Goal: Information Seeking & Learning: Learn about a topic

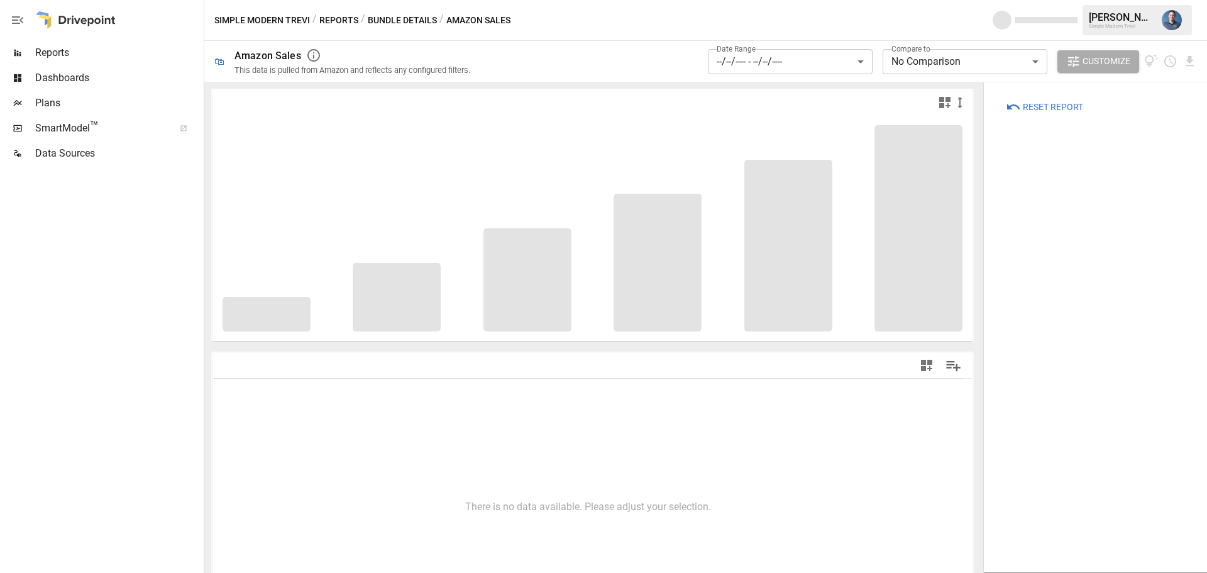
type input "**********"
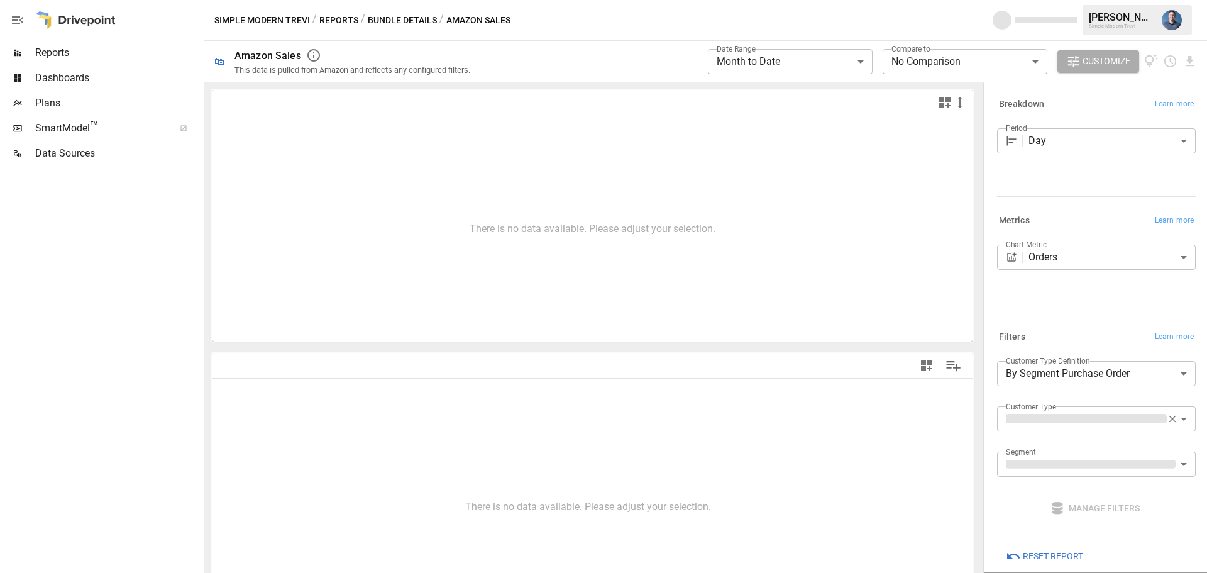
click at [54, 50] on span "Reports" at bounding box center [118, 52] width 166 height 15
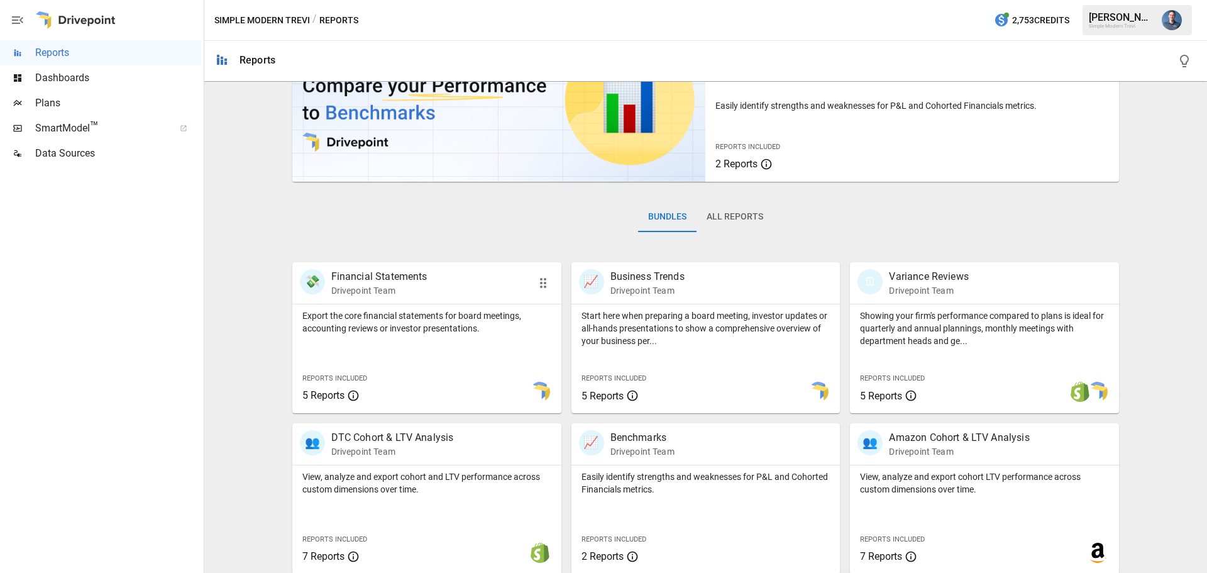
scroll to position [241, 0]
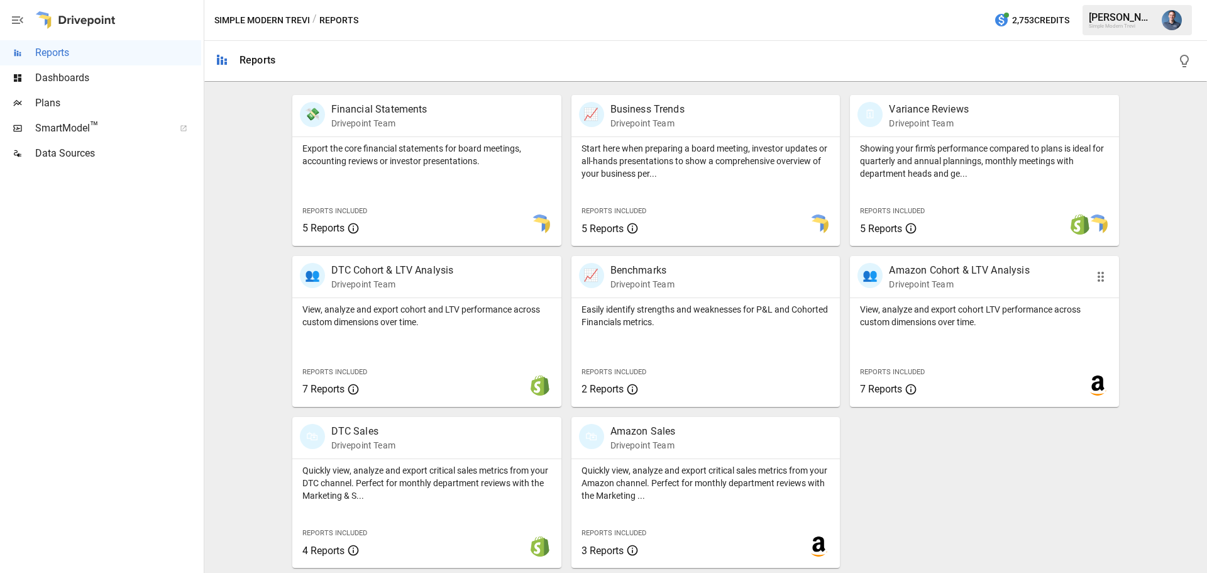
click at [944, 318] on p "View, analyze and export cohort LTV performance across custom dimensions over t…" at bounding box center [984, 315] width 249 height 25
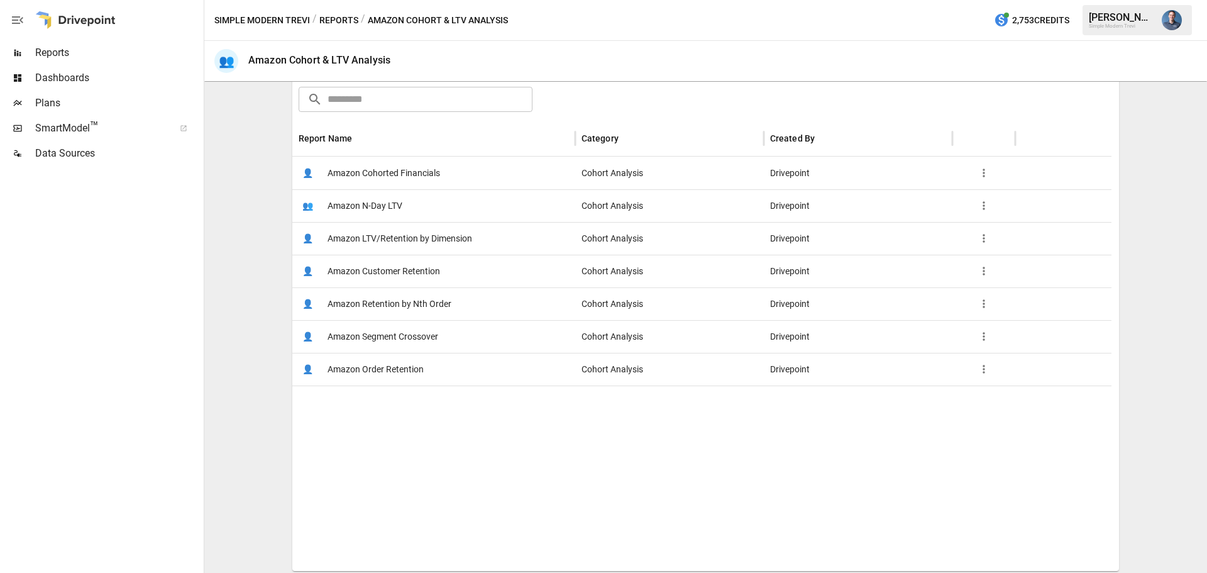
scroll to position [200, 0]
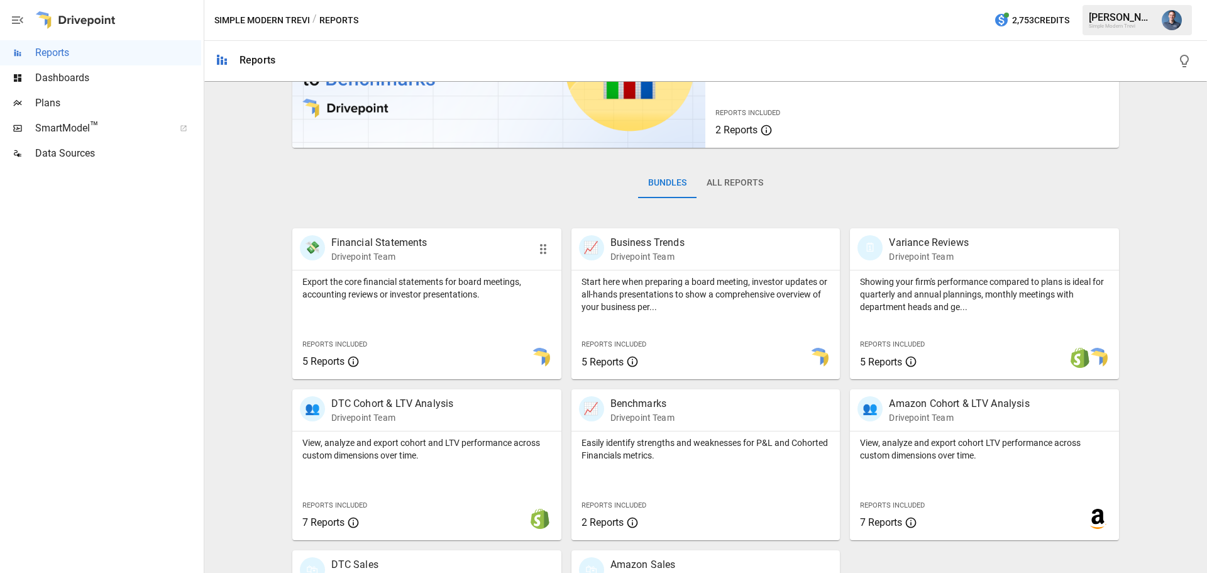
scroll to position [241, 0]
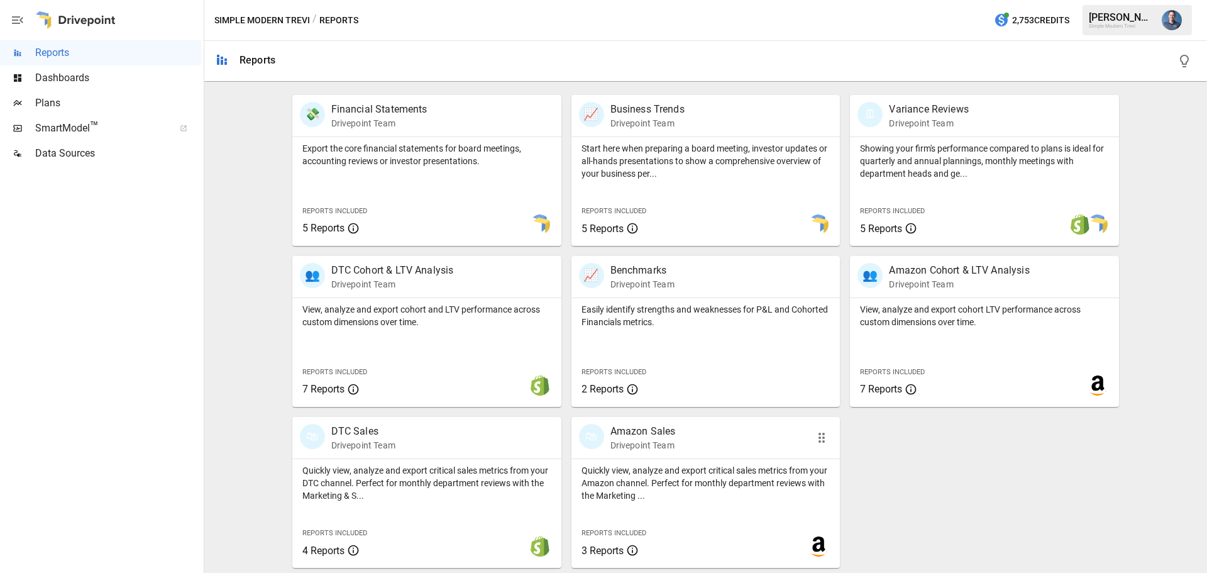
click at [647, 478] on p "Quickly view, analyze and export critical sales metrics from your Amazon channe…" at bounding box center [705, 483] width 249 height 38
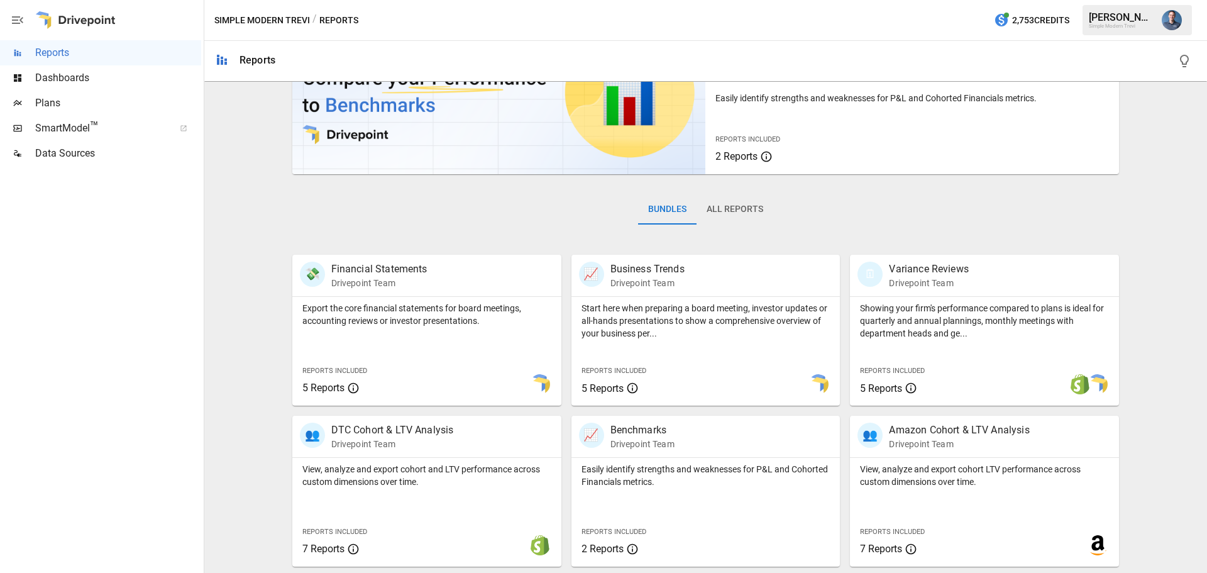
scroll to position [189, 0]
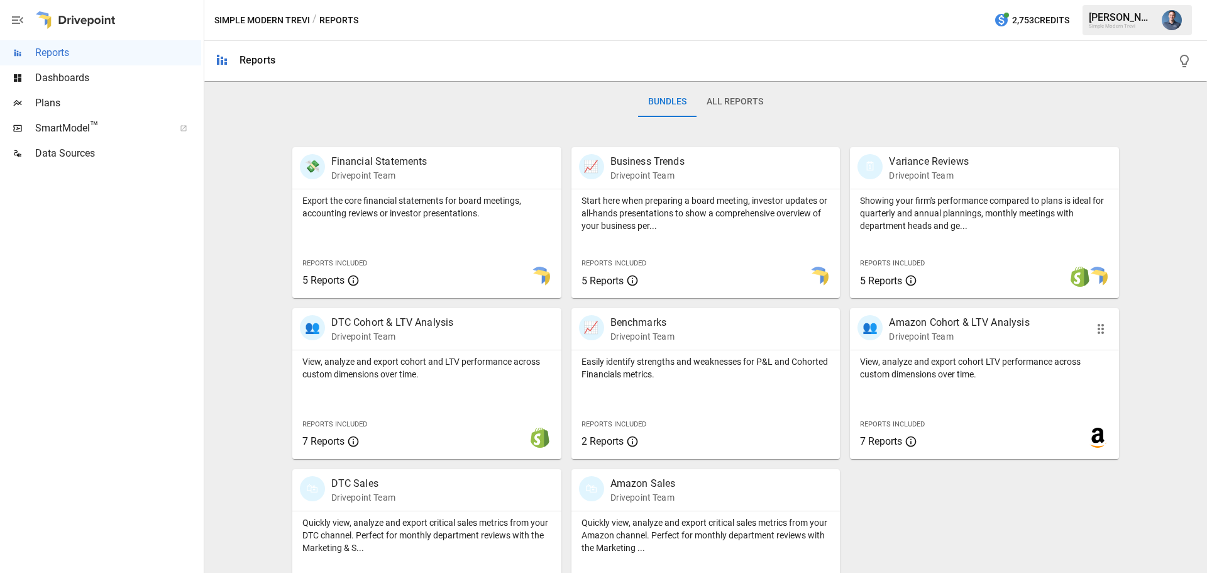
click at [948, 382] on div "View, analyze and export cohort LTV performance across custom dimensions over t…" at bounding box center [984, 404] width 269 height 109
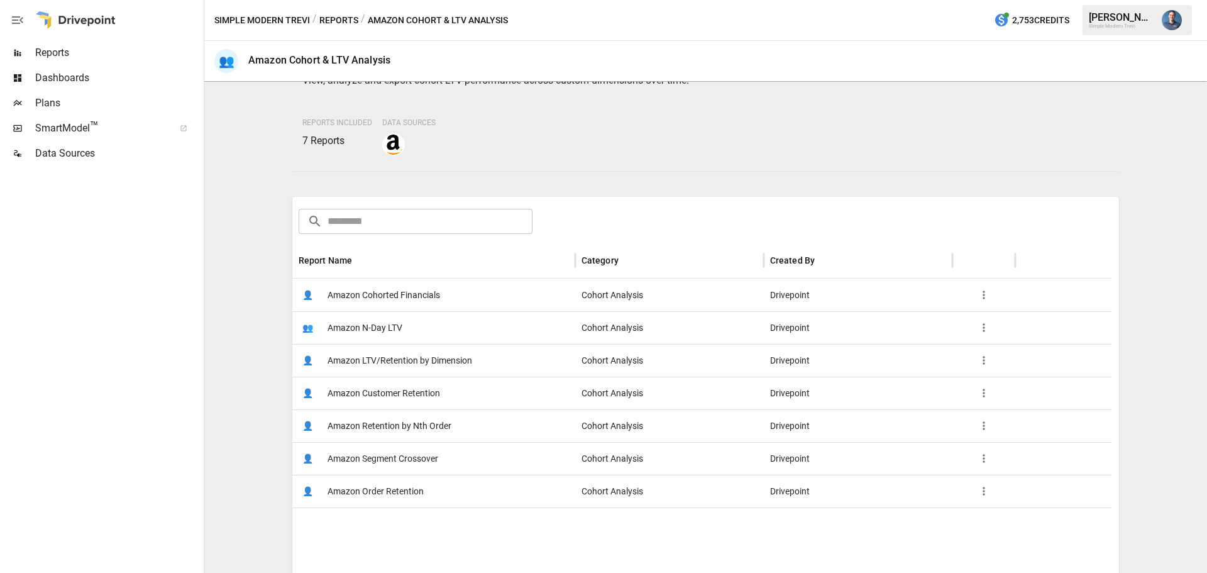
scroll to position [200, 0]
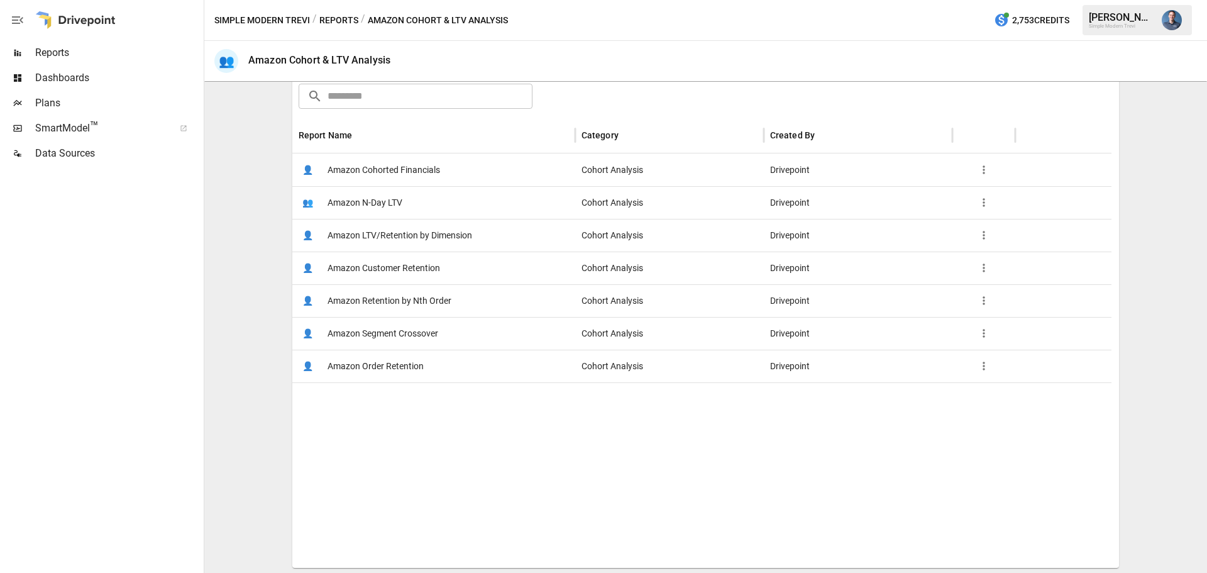
click at [427, 237] on span "Amazon LTV/Retention by Dimension" at bounding box center [399, 235] width 145 height 32
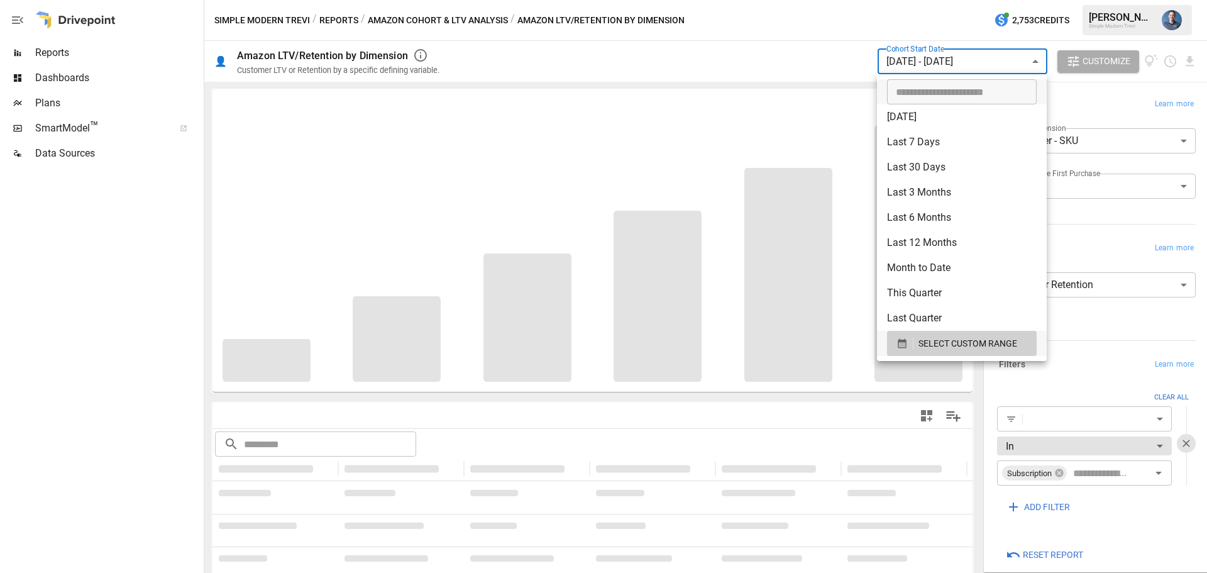
click at [957, 0] on body "**********" at bounding box center [603, 0] width 1207 height 0
click at [951, 338] on span "SELECT CUSTOM RANGE" at bounding box center [967, 344] width 99 height 16
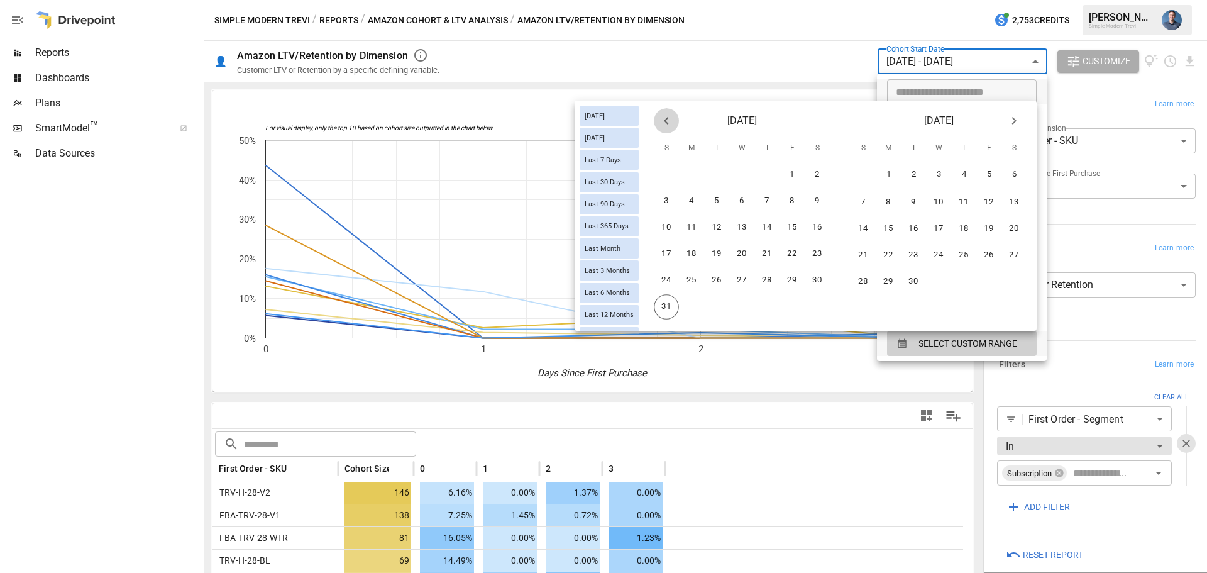
click at [665, 118] on icon "Previous month" at bounding box center [666, 120] width 15 height 15
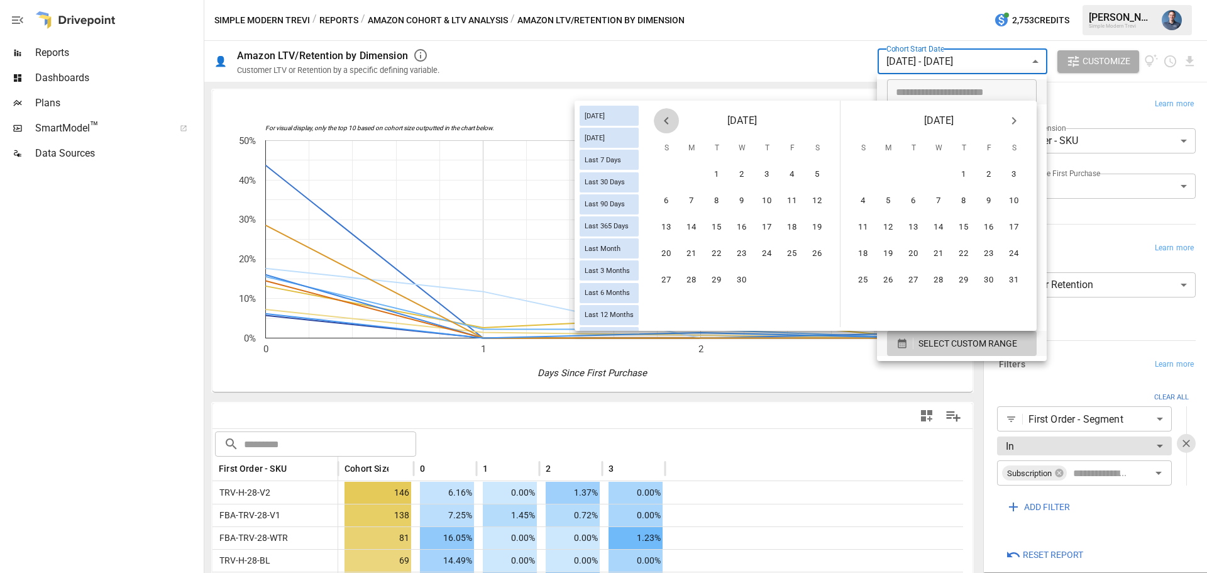
click at [665, 118] on icon "Previous month" at bounding box center [666, 120] width 15 height 15
click at [783, 170] on button "1" at bounding box center [791, 174] width 25 height 25
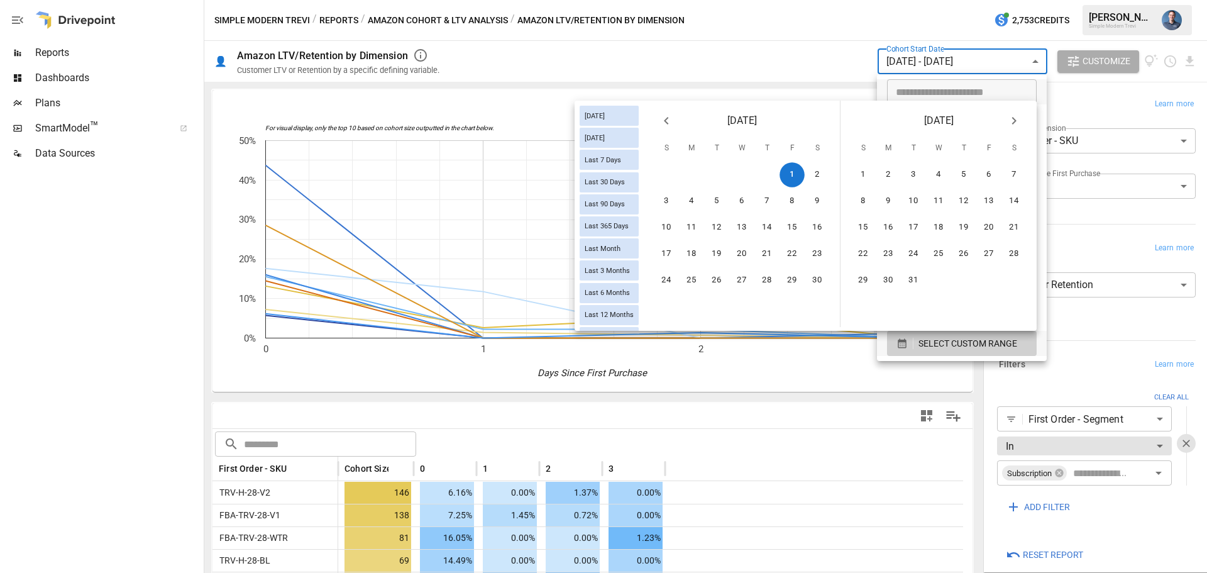
click at [1016, 118] on icon "Next month" at bounding box center [1013, 120] width 15 height 15
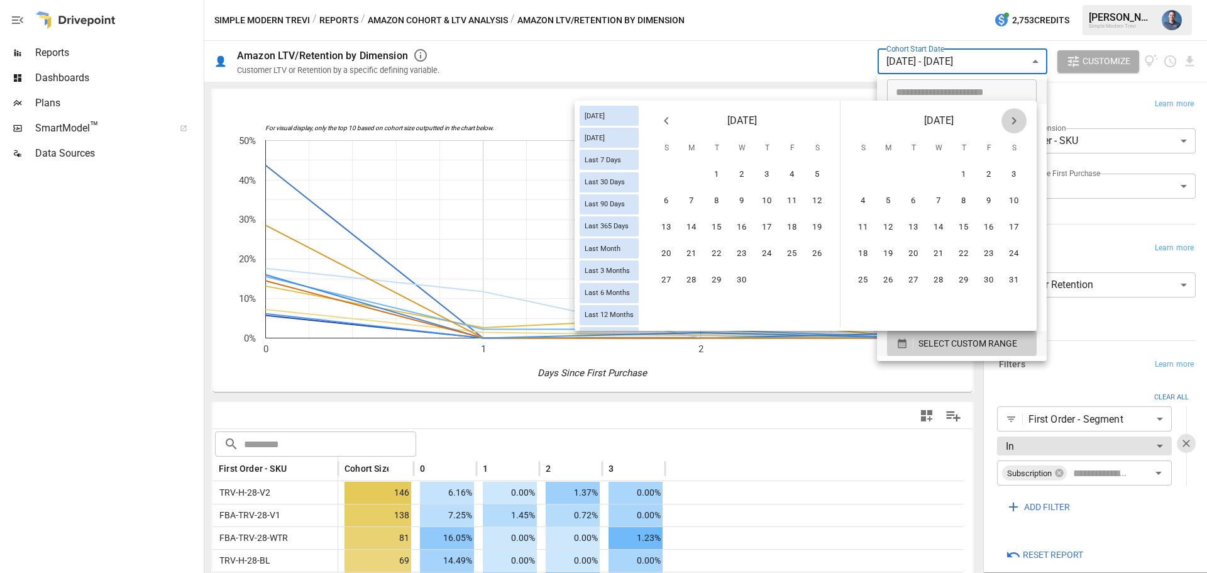
click at [1016, 118] on icon "Next month" at bounding box center [1013, 120] width 15 height 15
drag, startPoint x: 867, startPoint y: 308, endPoint x: 862, endPoint y: 313, distance: 7.1
click at [865, 308] on button "31" at bounding box center [862, 306] width 25 height 25
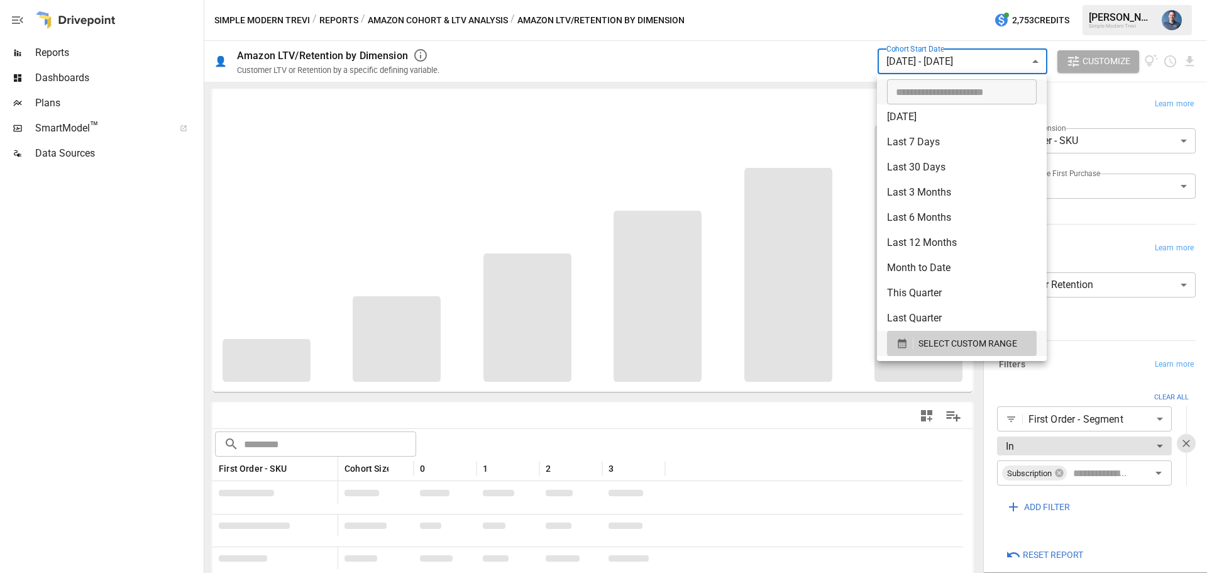
click at [1114, 240] on div at bounding box center [603, 286] width 1207 height 573
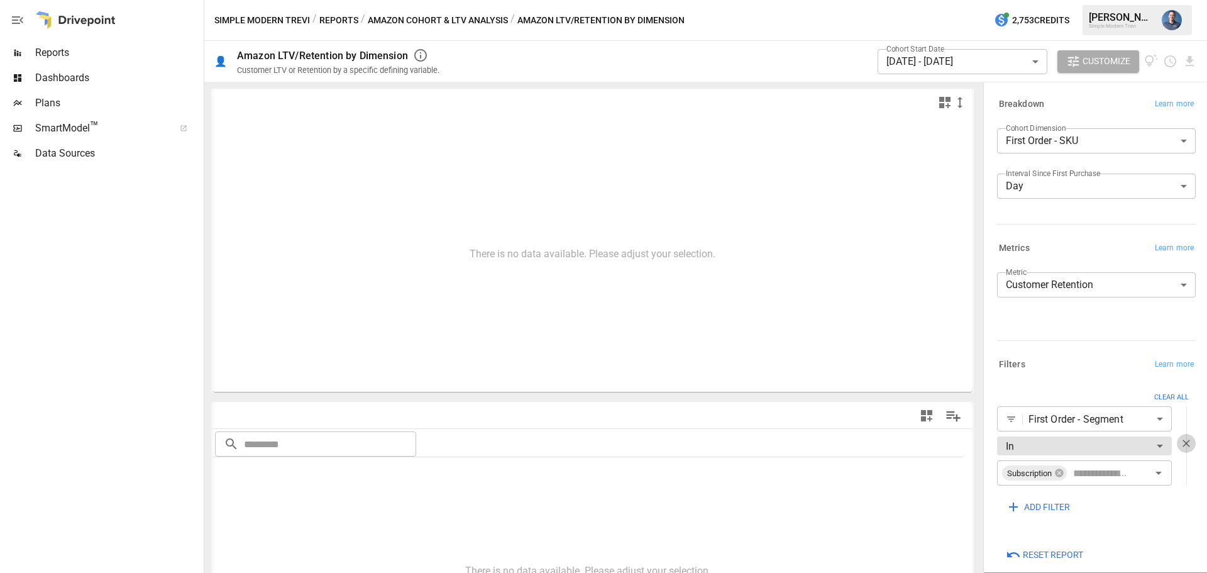
click at [1180, 446] on icon "button" at bounding box center [1186, 443] width 13 height 13
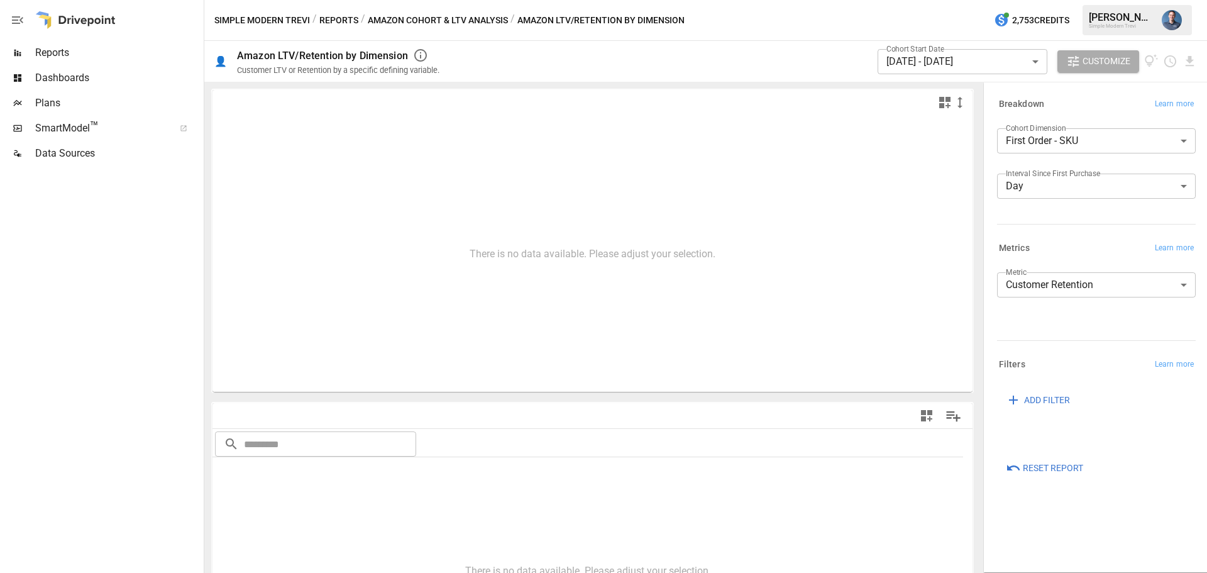
click at [1091, 0] on body "**********" at bounding box center [603, 0] width 1207 height 0
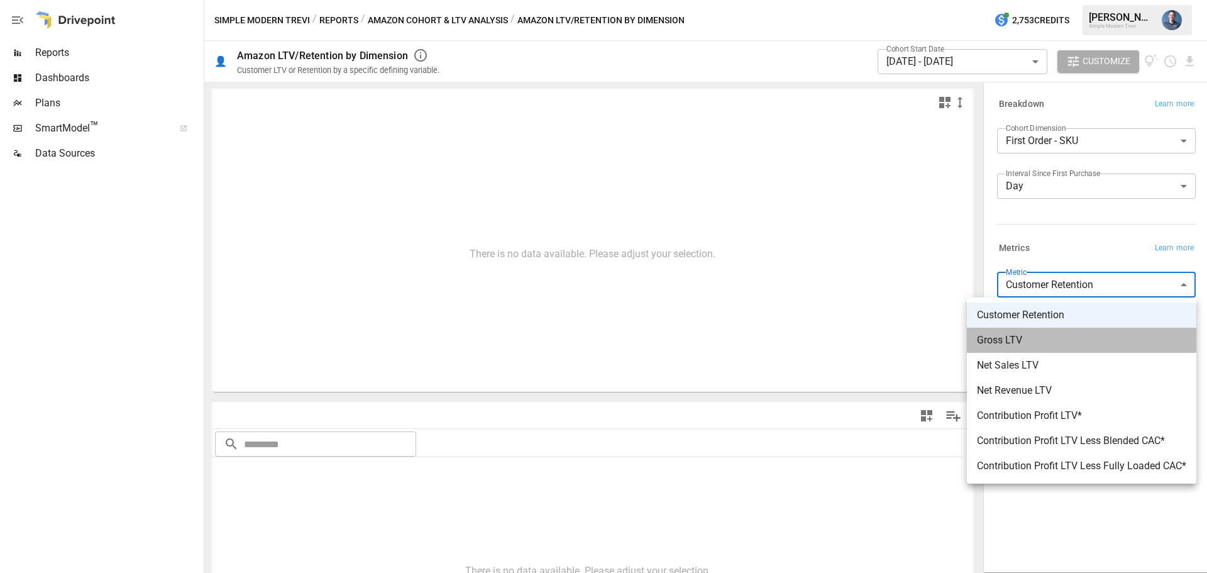
click at [1040, 339] on span "Gross LTV" at bounding box center [1081, 339] width 209 height 15
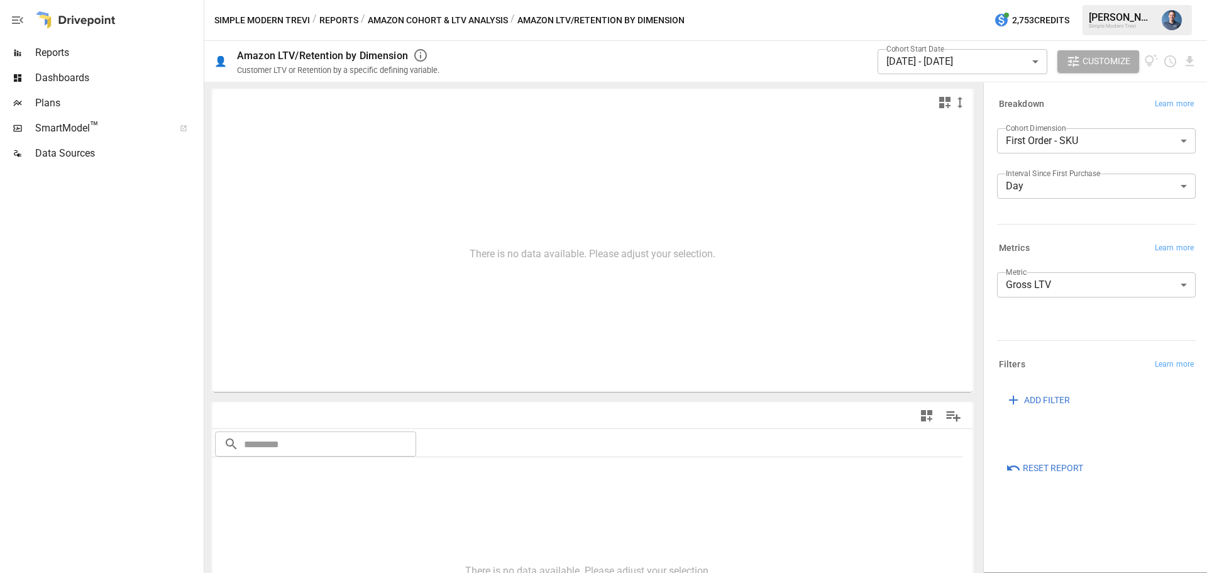
click at [1077, 270] on div "Metric Gross LTV ********* ​" at bounding box center [1094, 301] width 204 height 68
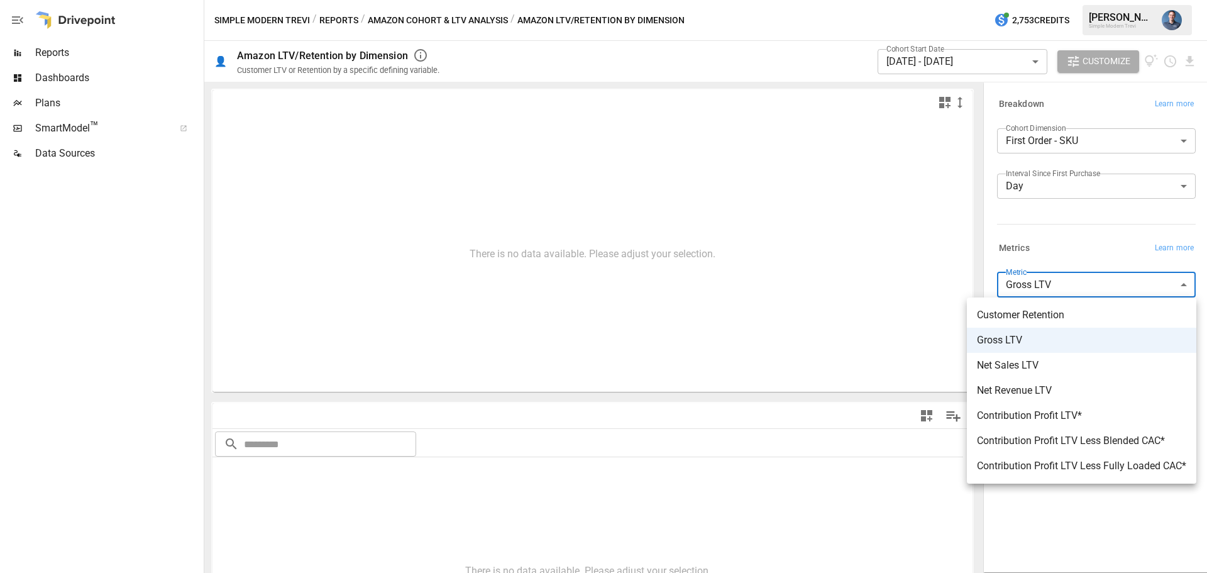
click at [1074, 0] on body "**********" at bounding box center [603, 0] width 1207 height 0
click at [1065, 319] on span "Customer Retention" at bounding box center [1081, 314] width 209 height 15
type input "**********"
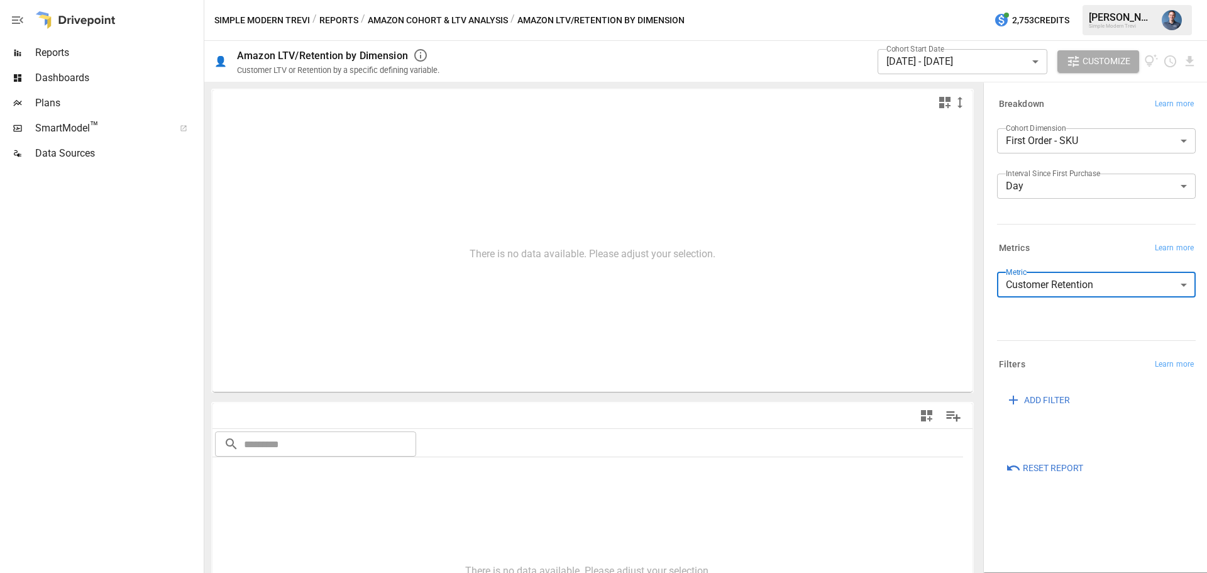
click at [965, 0] on body "**********" at bounding box center [603, 0] width 1207 height 0
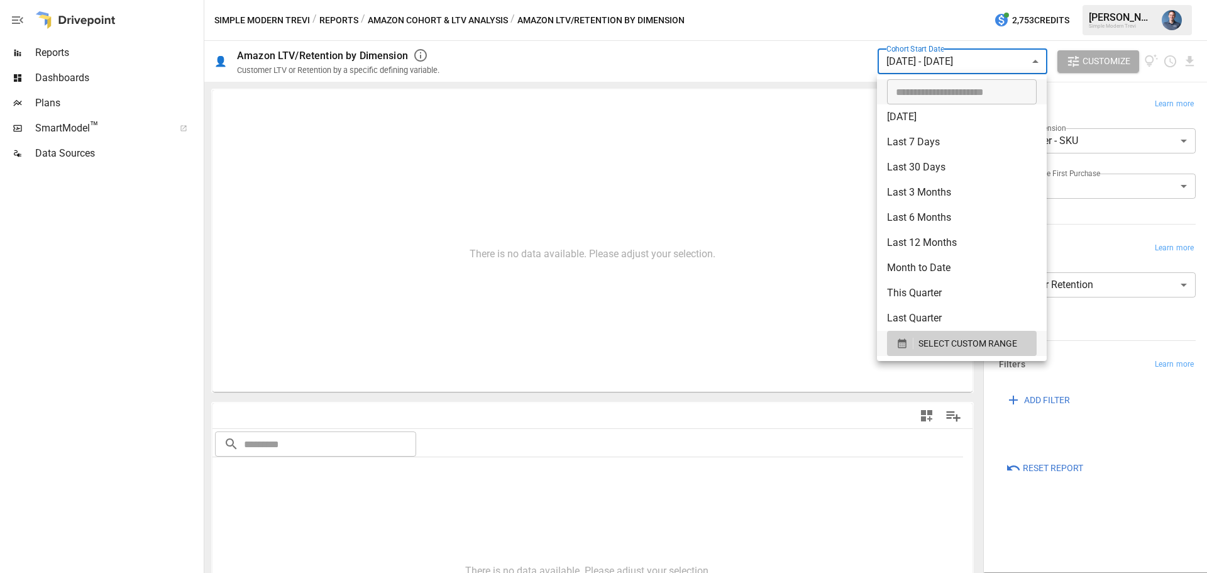
click at [1087, 248] on div at bounding box center [603, 286] width 1207 height 573
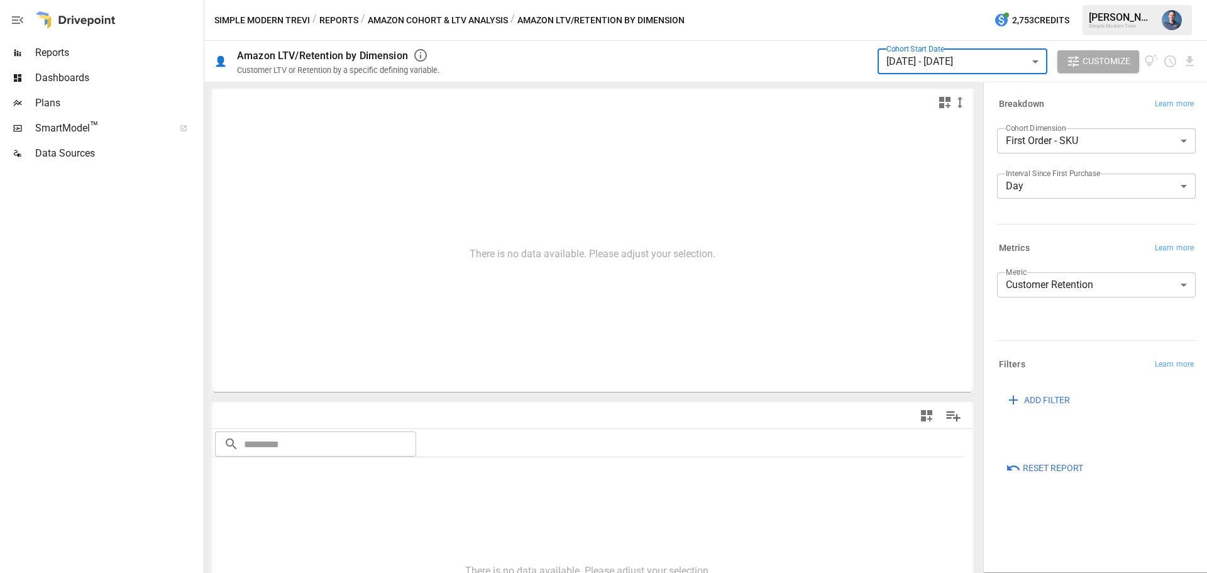
click at [474, 21] on button "Amazon Cohort & LTV Analysis" at bounding box center [438, 21] width 140 height 16
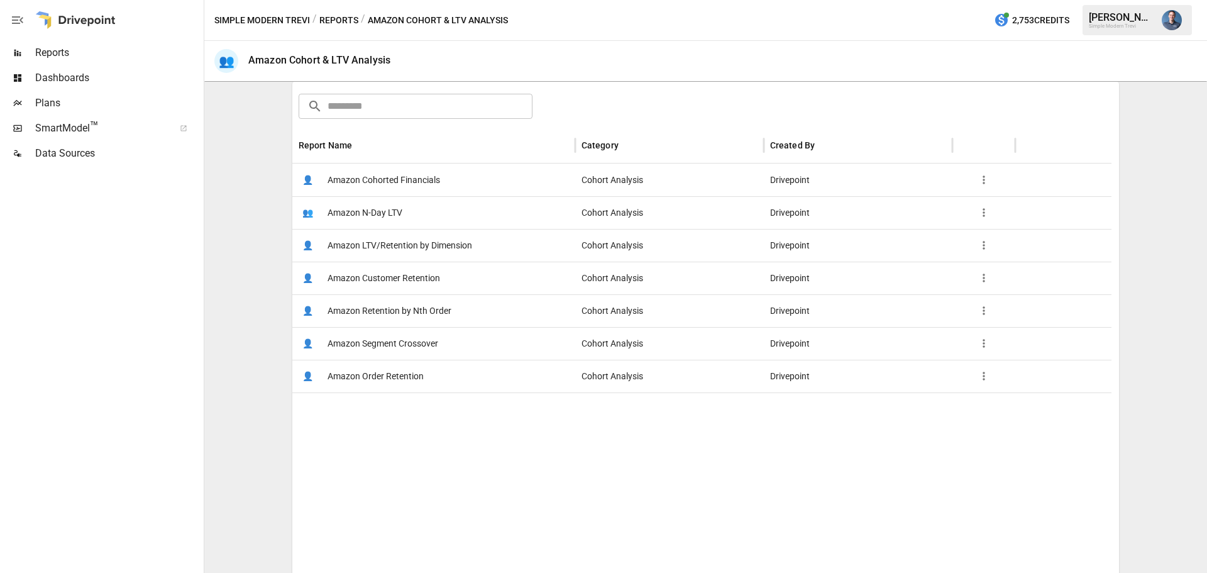
scroll to position [200, 0]
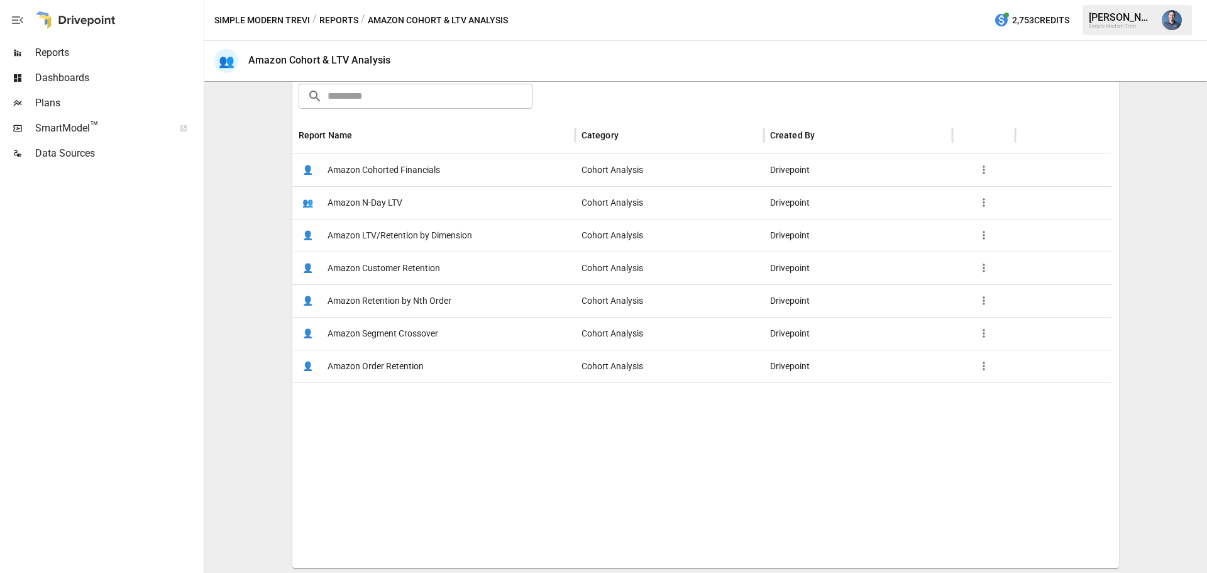
click at [398, 364] on span "Amazon Order Retention" at bounding box center [375, 366] width 96 height 32
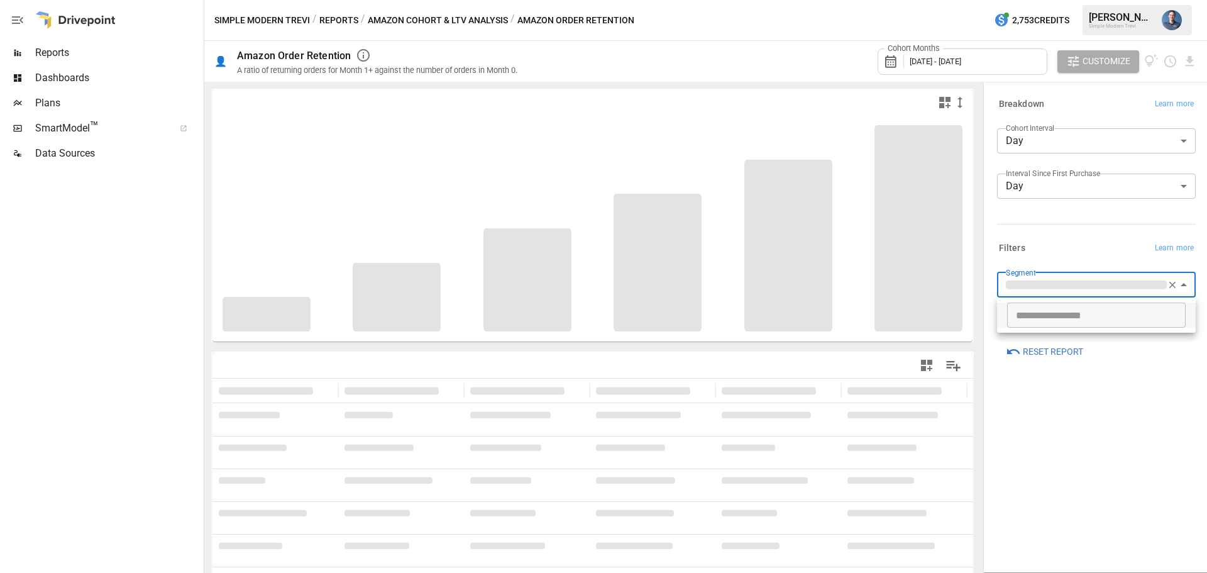
click at [1066, 0] on body "**********" at bounding box center [603, 0] width 1207 height 0
click at [1072, 251] on div at bounding box center [603, 286] width 1207 height 573
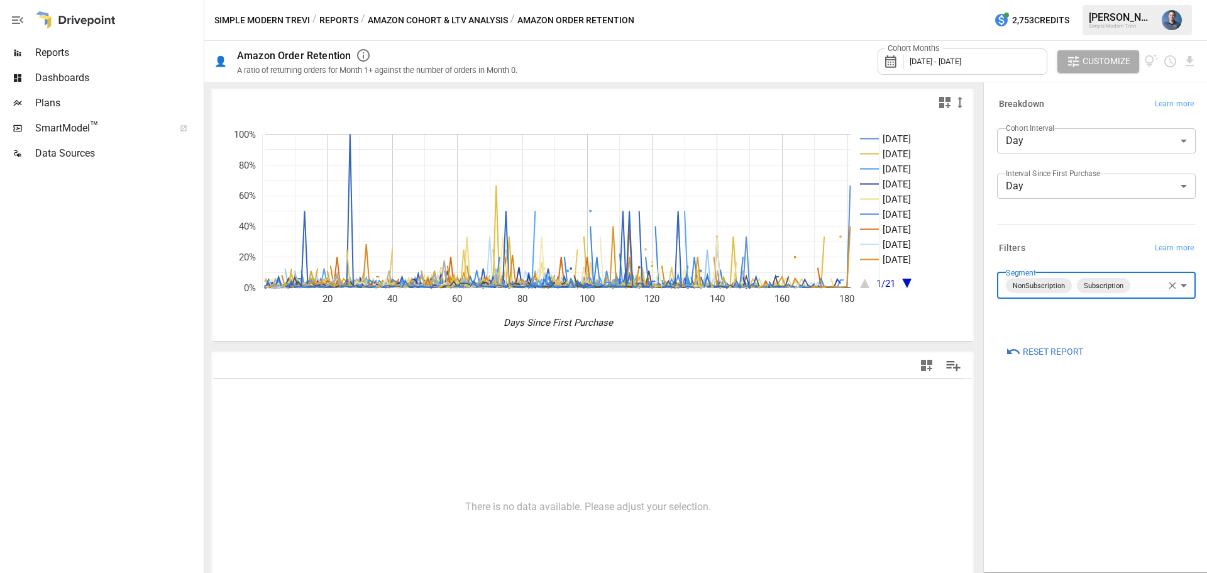
click at [245, 16] on button "Simple Modern Trevi" at bounding box center [262, 21] width 96 height 16
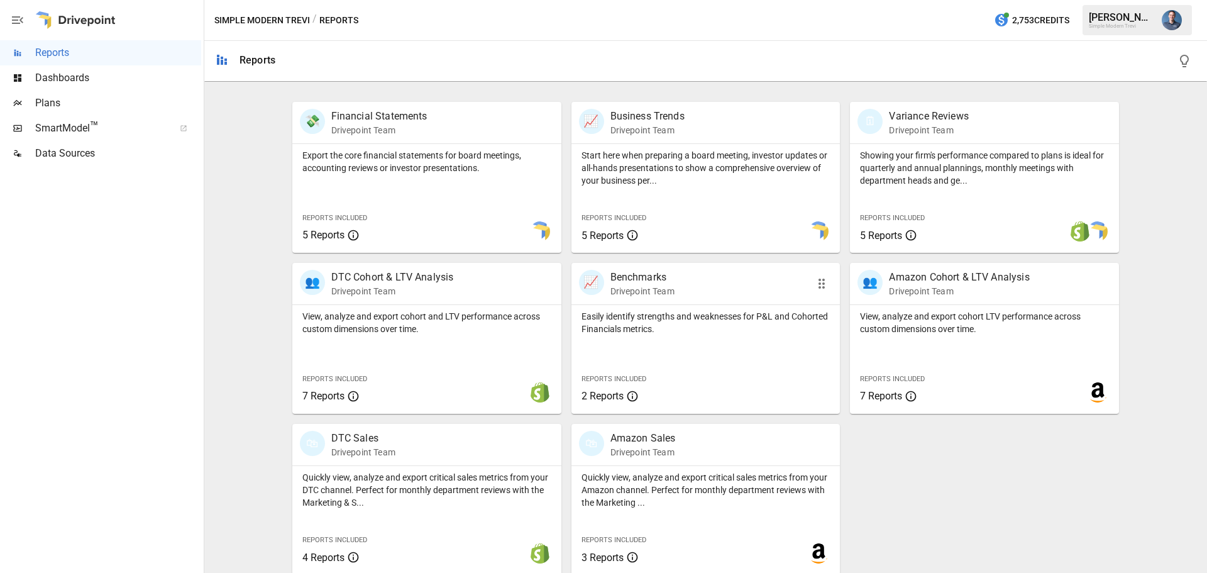
scroll to position [241, 0]
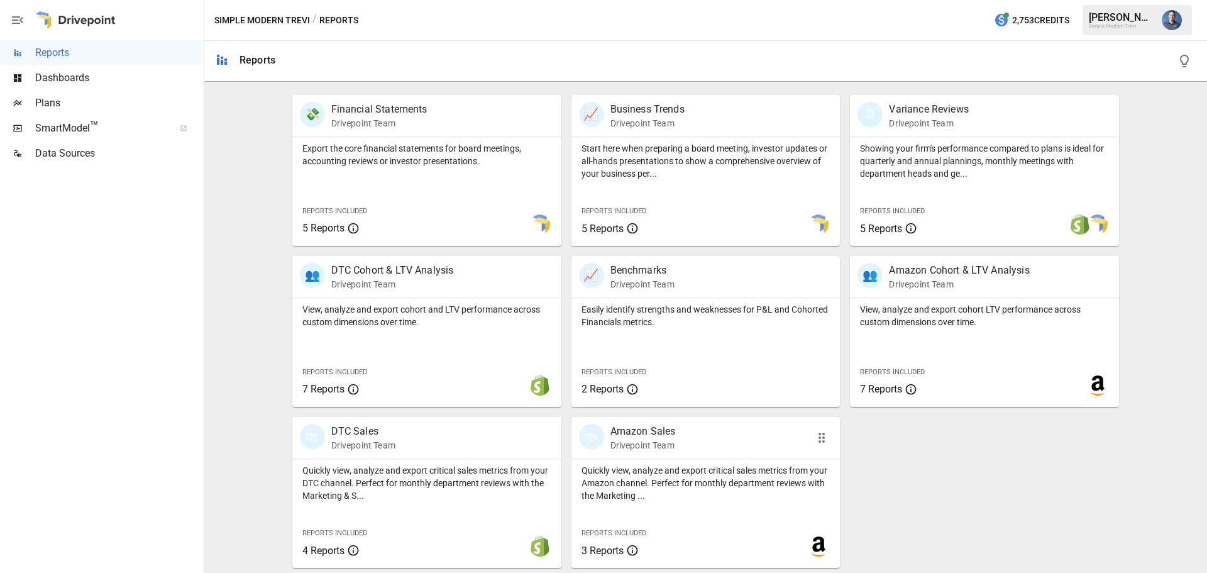
click at [663, 480] on p "Quickly view, analyze and export critical sales metrics from your Amazon channe…" at bounding box center [705, 483] width 249 height 38
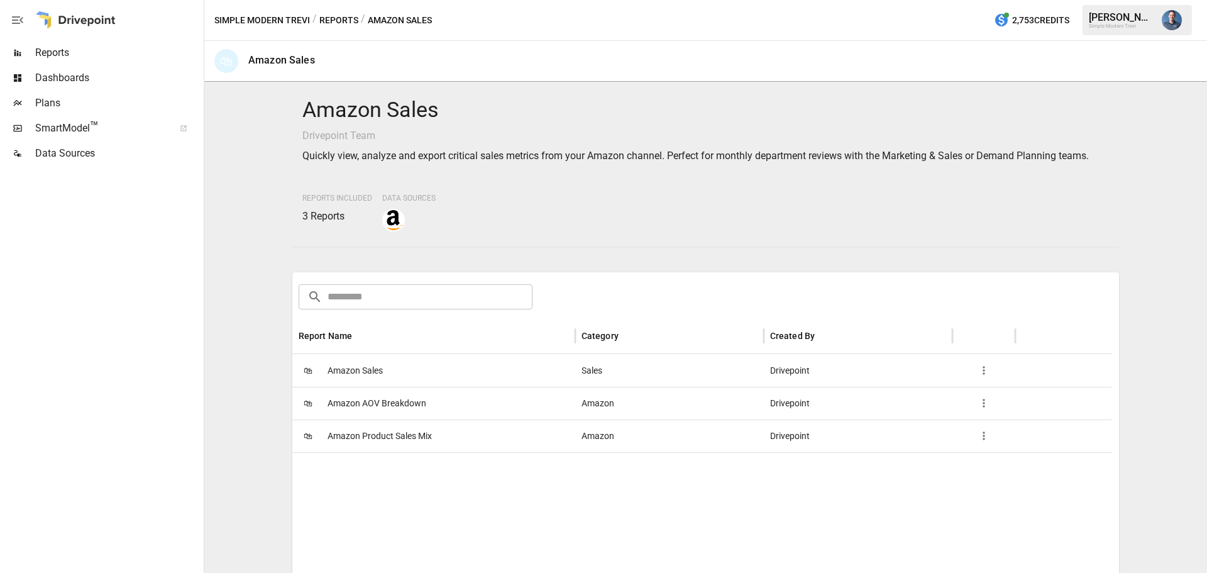
click at [343, 368] on span "Amazon Sales" at bounding box center [354, 370] width 55 height 32
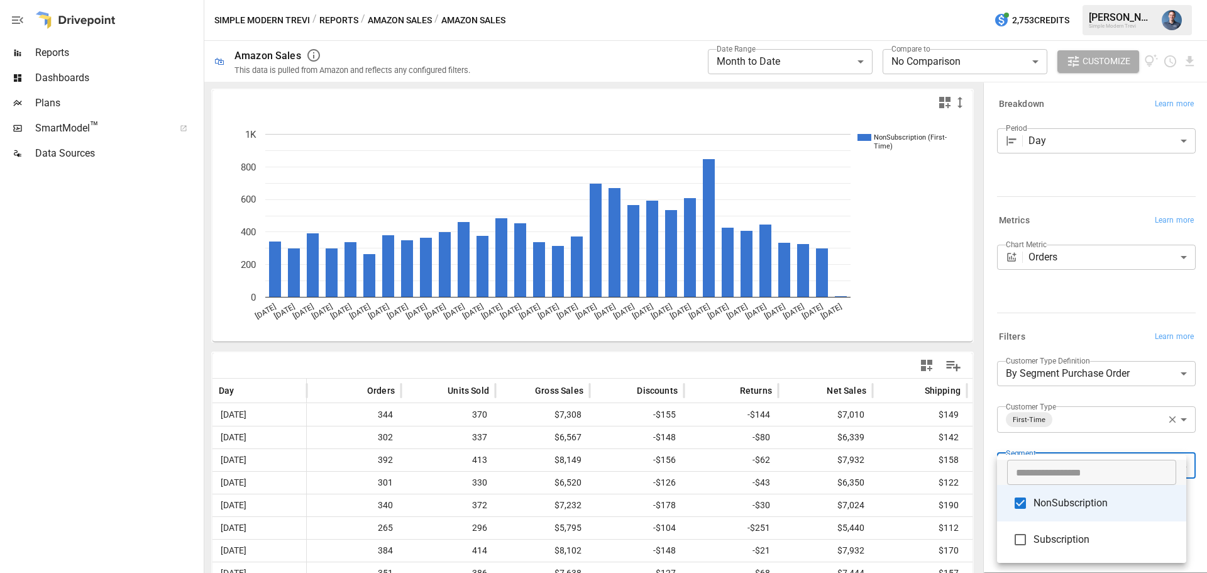
click at [1094, 0] on body "**********" at bounding box center [603, 0] width 1207 height 0
click at [1085, 442] on div at bounding box center [603, 286] width 1207 height 573
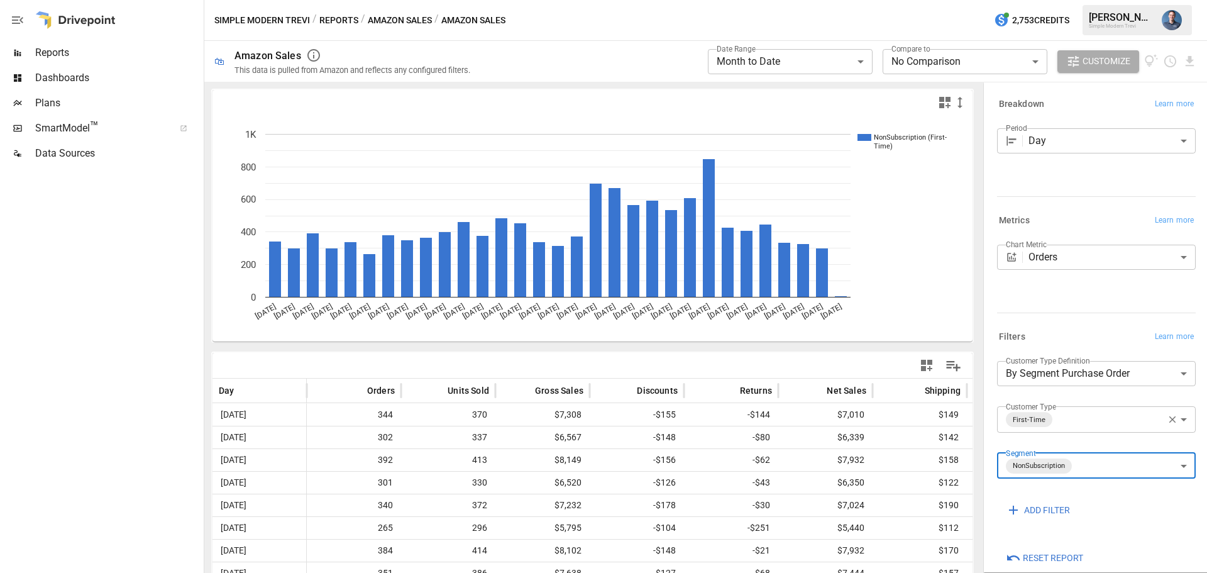
click at [1091, 0] on body "**********" at bounding box center [603, 0] width 1207 height 0
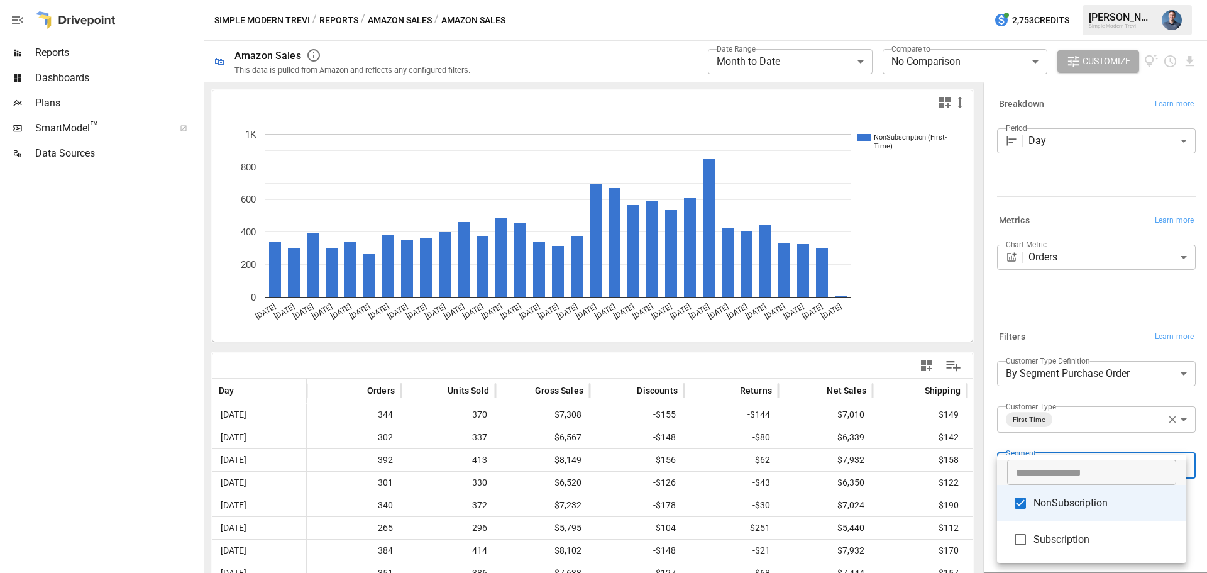
click at [1054, 542] on span "Subscription" at bounding box center [1104, 539] width 143 height 15
type input "**********"
click at [1060, 324] on div at bounding box center [603, 286] width 1207 height 573
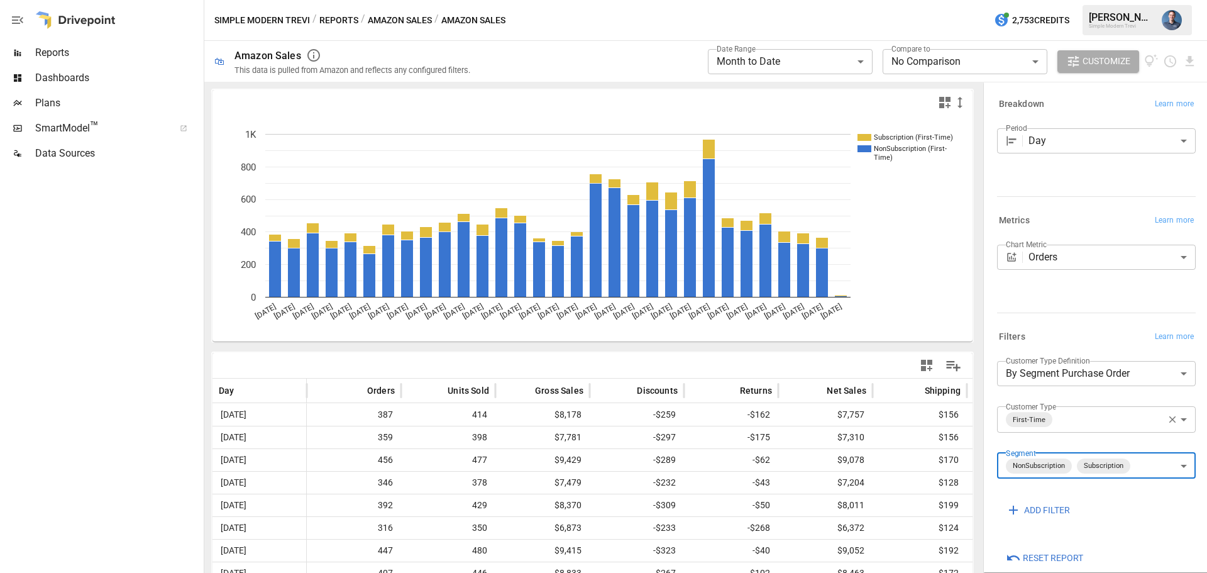
click at [802, 0] on body "**********" at bounding box center [603, 0] width 1207 height 0
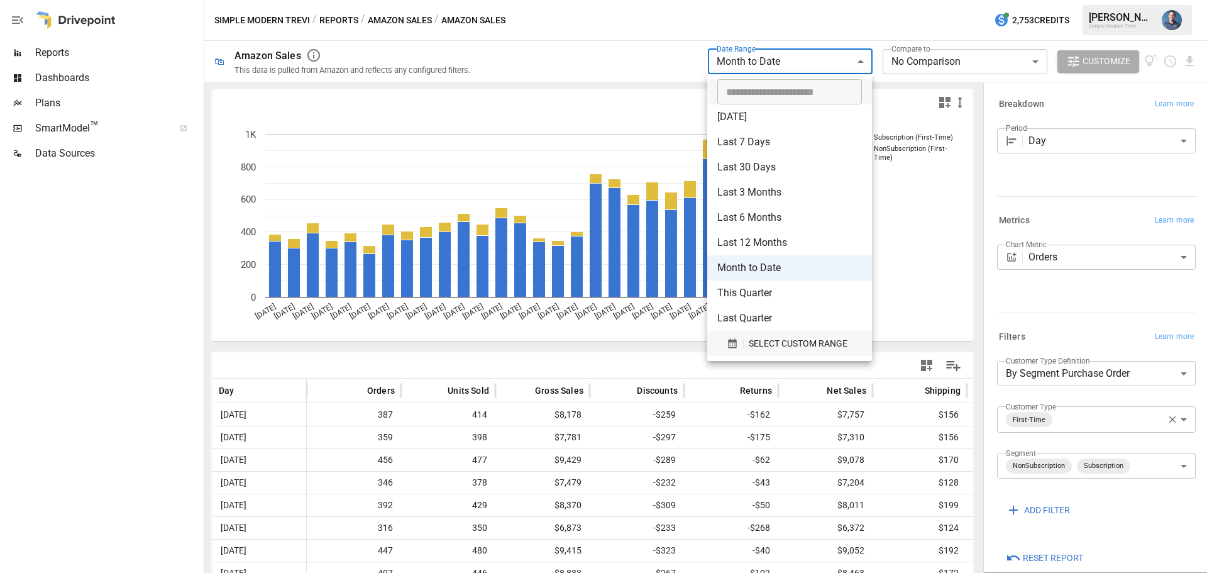
click at [774, 341] on span "SELECT CUSTOM RANGE" at bounding box center [798, 344] width 99 height 16
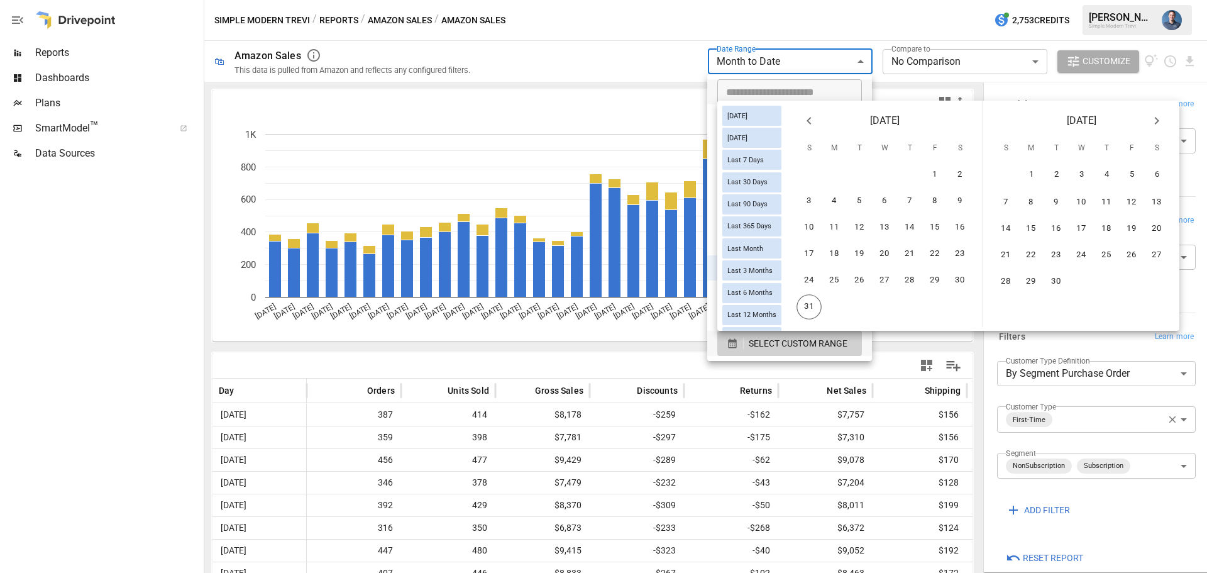
click at [814, 114] on icon "Previous month" at bounding box center [808, 120] width 15 height 15
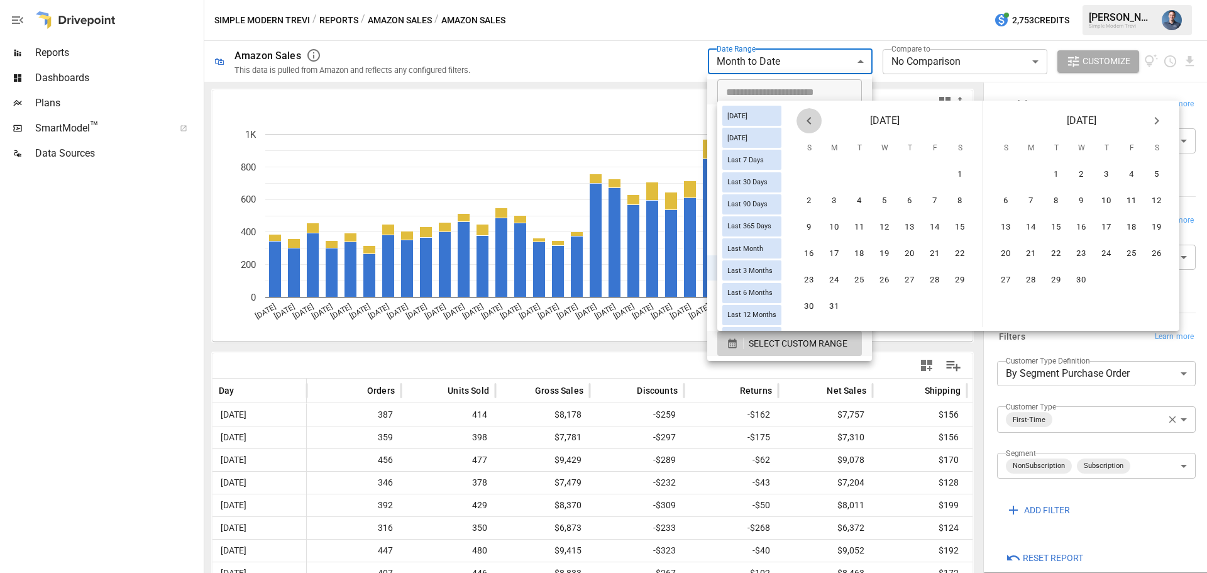
click at [814, 114] on icon "Previous month" at bounding box center [808, 120] width 15 height 15
click at [819, 172] on button "1" at bounding box center [808, 174] width 25 height 25
click at [1159, 118] on icon "Next month" at bounding box center [1157, 121] width 4 height 8
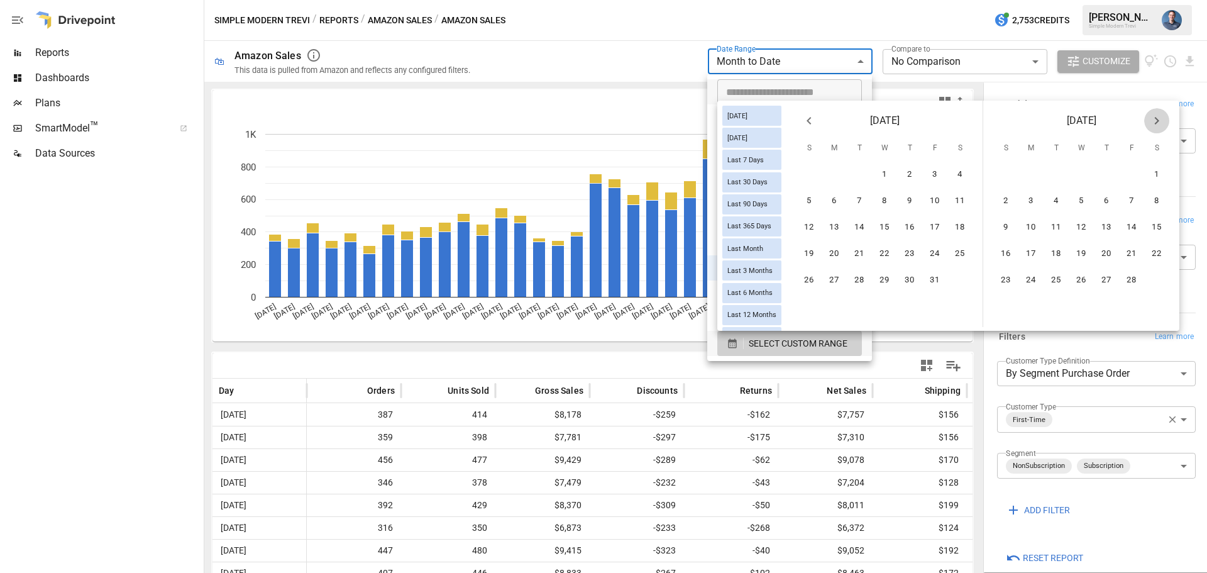
click at [1159, 118] on icon "Next month" at bounding box center [1157, 121] width 4 height 8
click at [1162, 118] on icon "Next month" at bounding box center [1156, 120] width 15 height 15
click at [1162, 119] on icon "Next month" at bounding box center [1156, 120] width 15 height 15
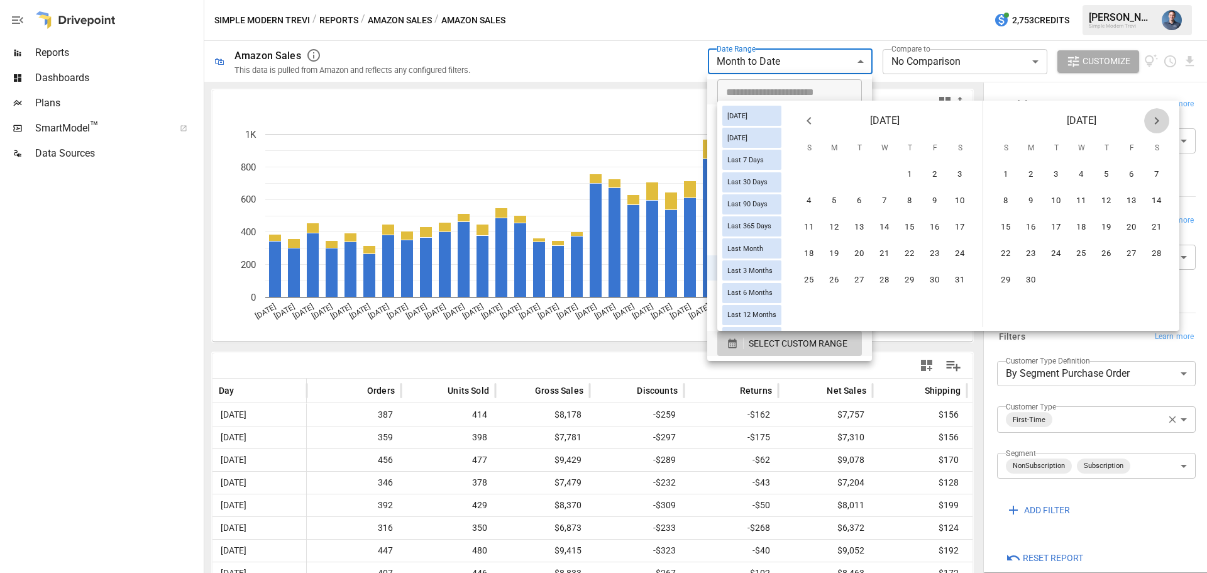
click at [1161, 119] on icon "Next month" at bounding box center [1156, 120] width 15 height 15
click at [1160, 120] on icon "Next month" at bounding box center [1156, 120] width 15 height 15
click at [818, 307] on button "31" at bounding box center [808, 306] width 25 height 25
type input "******"
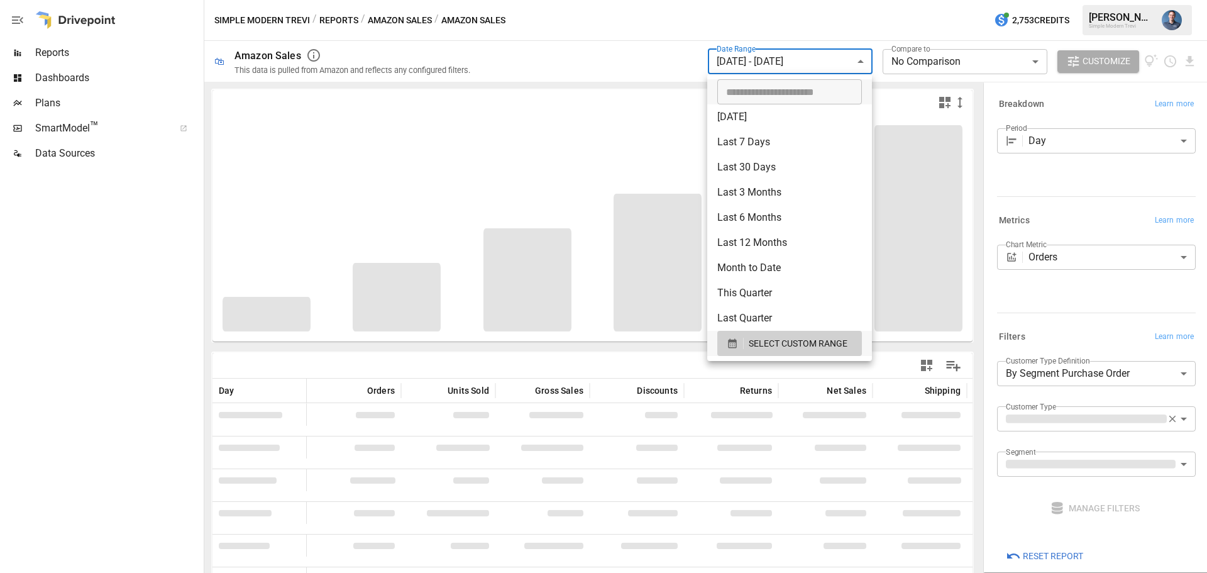
click at [806, 23] on div at bounding box center [603, 286] width 1207 height 573
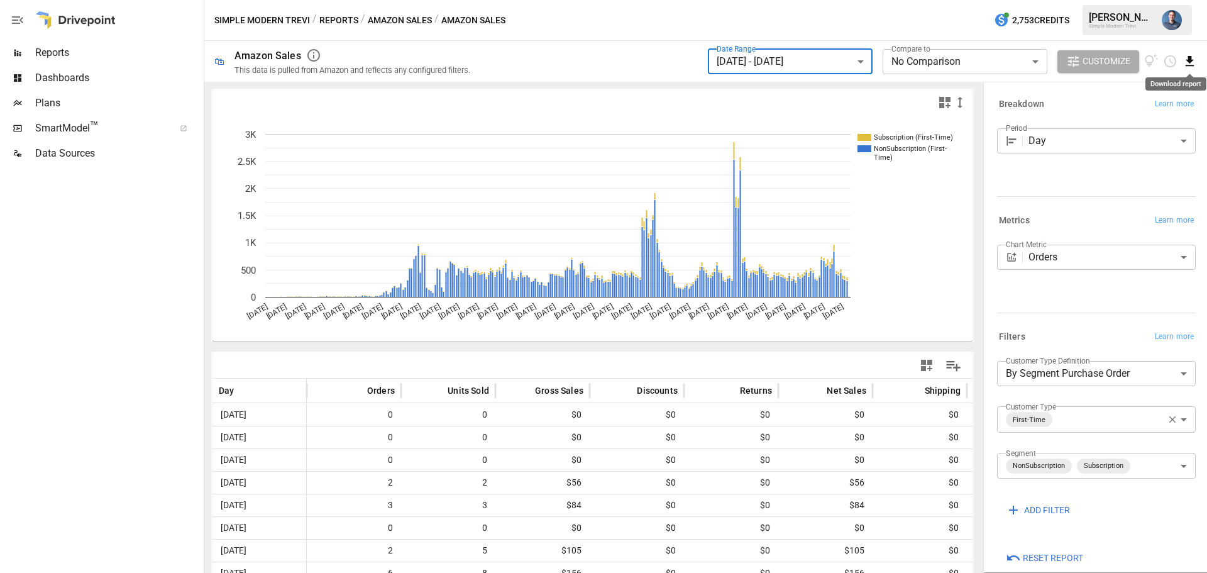
click at [1185, 57] on icon "Download report" at bounding box center [1189, 61] width 14 height 14
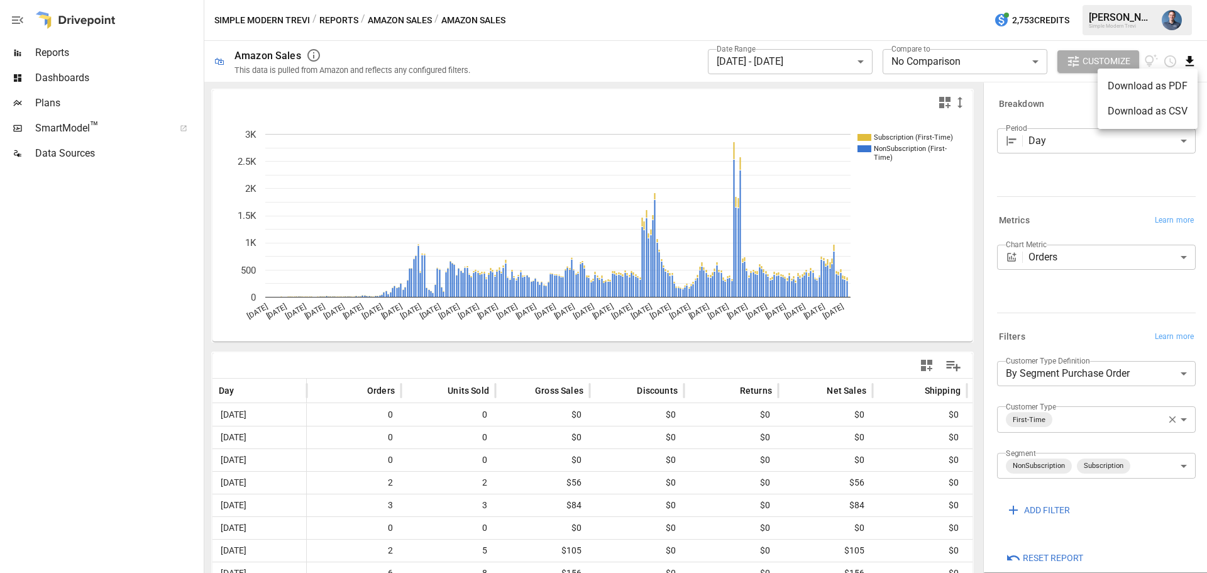
click at [1053, 181] on div at bounding box center [603, 286] width 1207 height 573
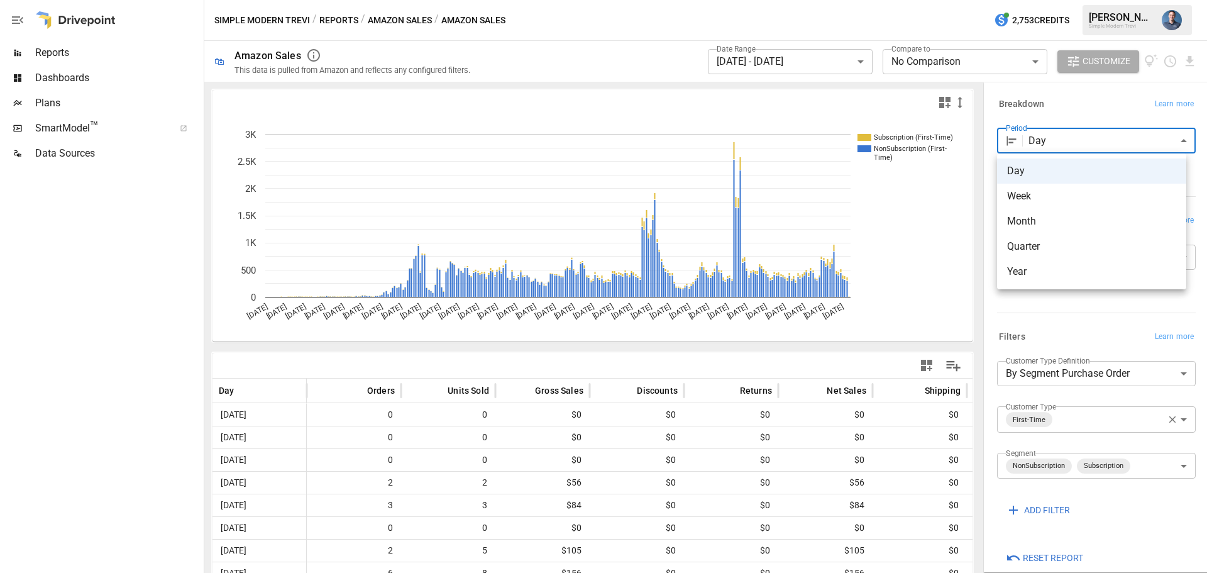
click at [1094, 0] on body "**********" at bounding box center [603, 0] width 1207 height 0
click at [1094, 143] on div at bounding box center [603, 286] width 1207 height 573
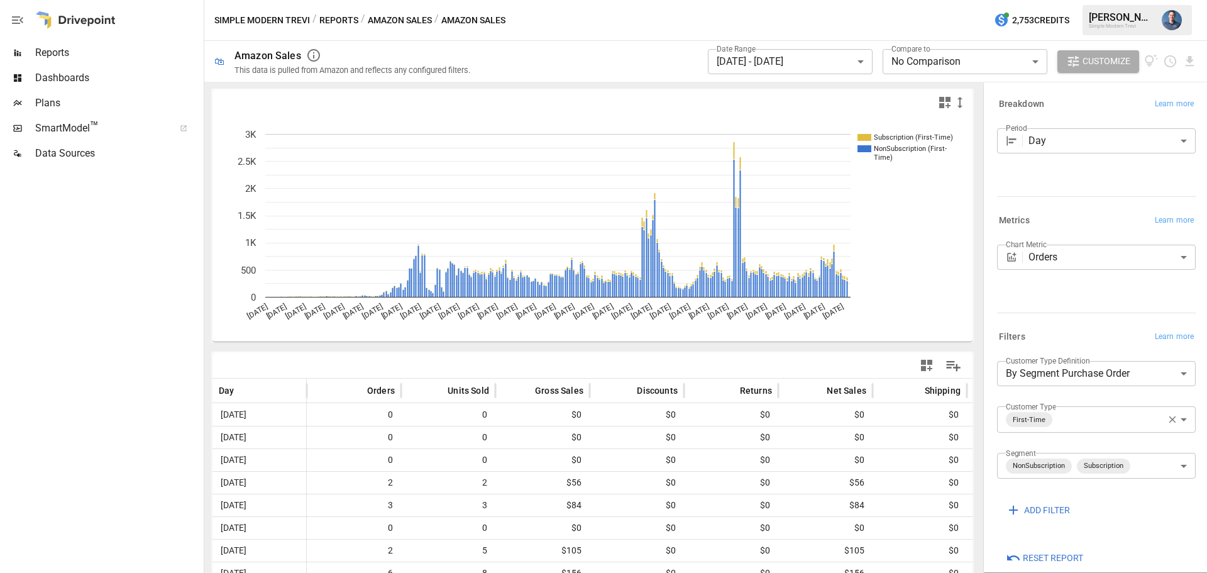
click at [403, 18] on button "Amazon Sales" at bounding box center [400, 21] width 64 height 16
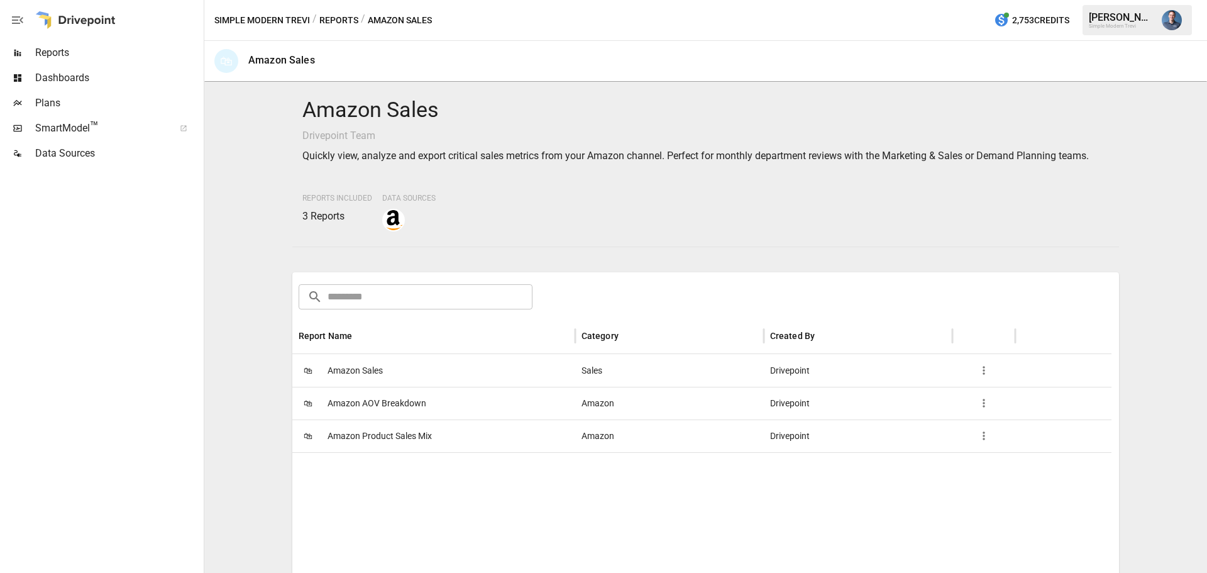
click at [413, 439] on span "Amazon Product Sales Mix" at bounding box center [379, 436] width 104 height 32
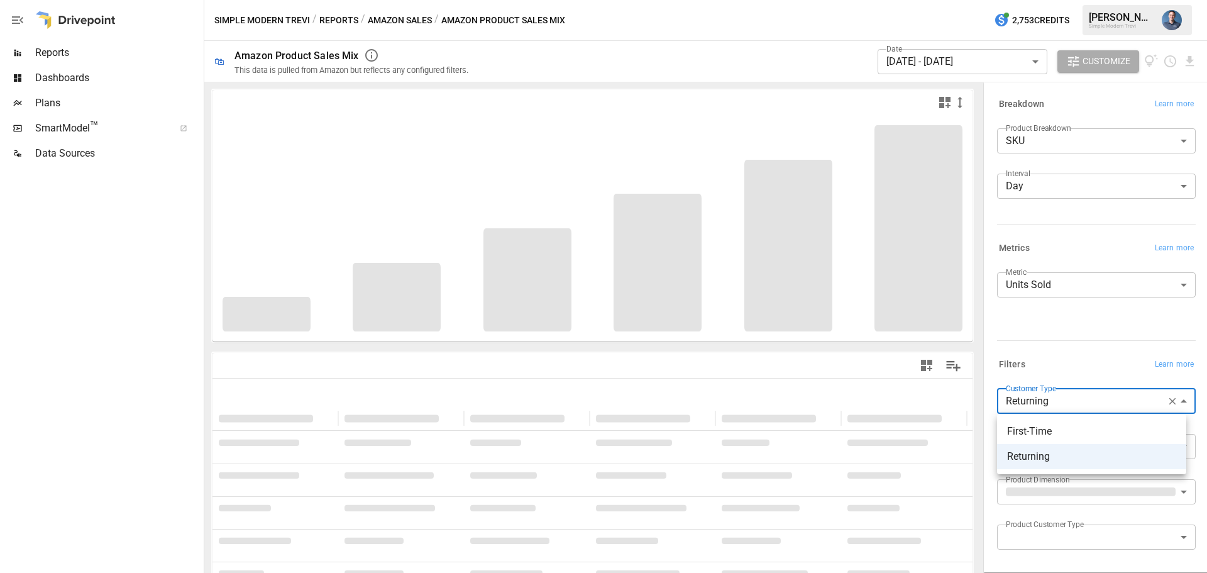
click at [1093, 0] on body "**********" at bounding box center [603, 0] width 1207 height 0
click at [1058, 434] on span "First-Time" at bounding box center [1091, 431] width 169 height 15
type input "**********"
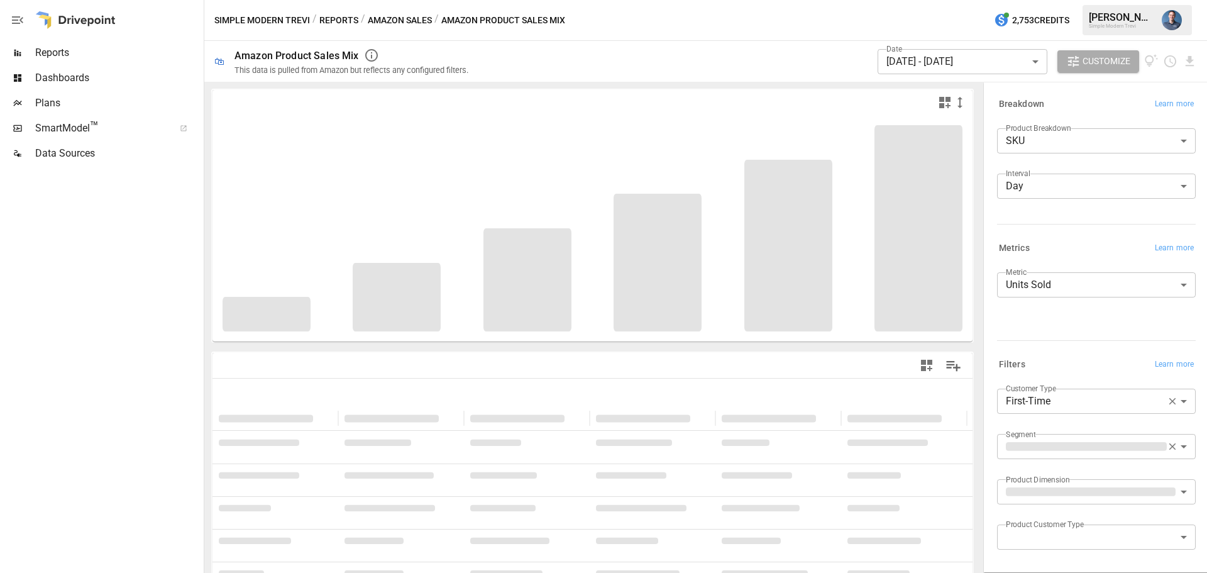
click at [1098, 358] on div "Filters Learn more" at bounding box center [1096, 365] width 199 height 18
click at [1102, 0] on body "**********" at bounding box center [603, 0] width 1207 height 0
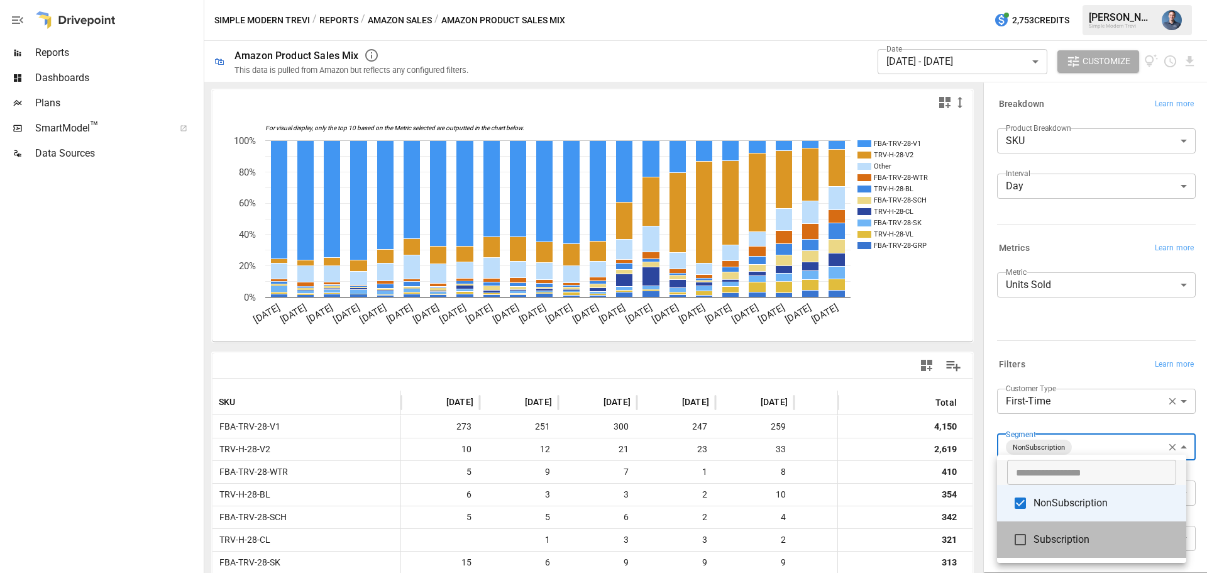
click at [1057, 544] on span "Subscription" at bounding box center [1104, 539] width 143 height 15
type input "**********"
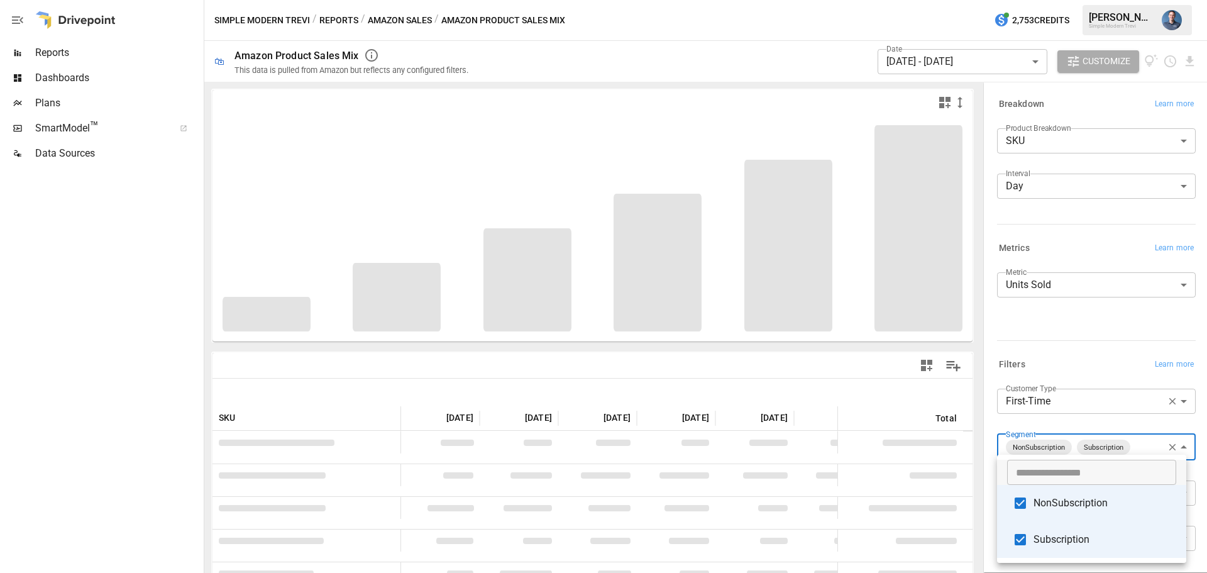
click at [1078, 329] on div at bounding box center [603, 286] width 1207 height 573
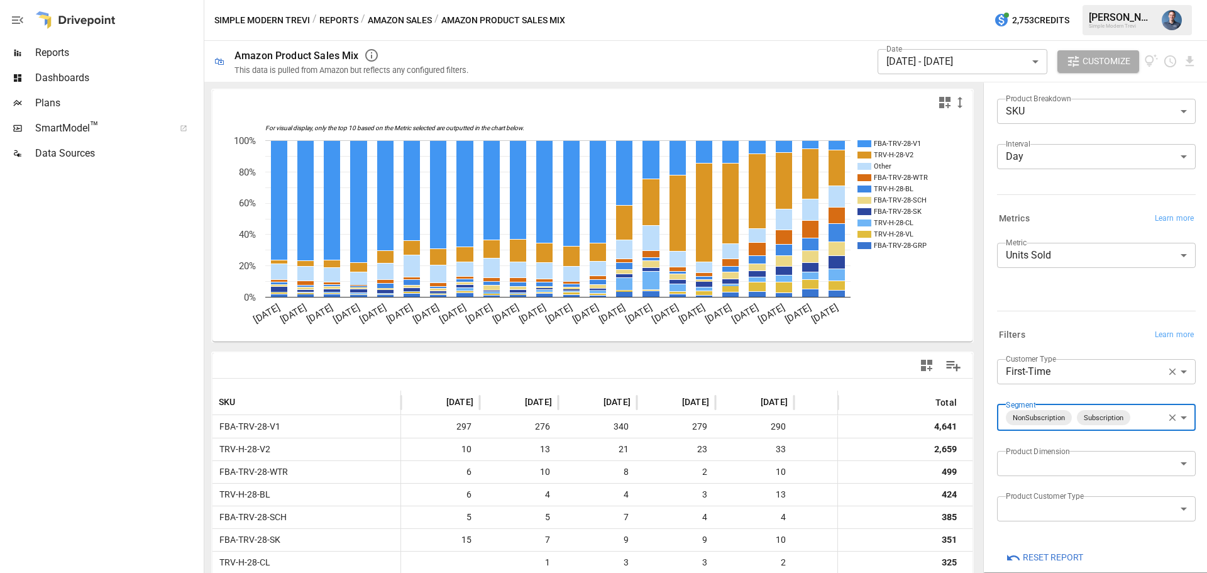
scroll to position [46, 0]
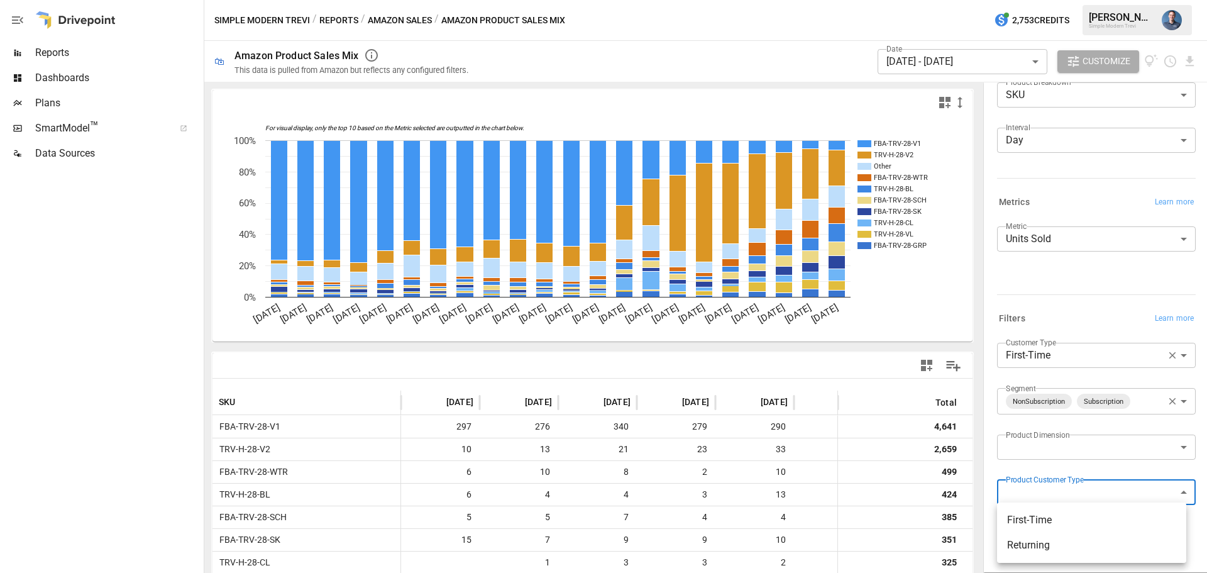
click at [1066, 0] on body "Reports Dashboards Plans SmartModel ™ Data Sources Simple Modern Trevi / Report…" at bounding box center [603, 0] width 1207 height 0
click at [1078, 462] on div at bounding box center [603, 286] width 1207 height 573
click at [1051, 300] on div "**********" at bounding box center [1094, 247] width 204 height 116
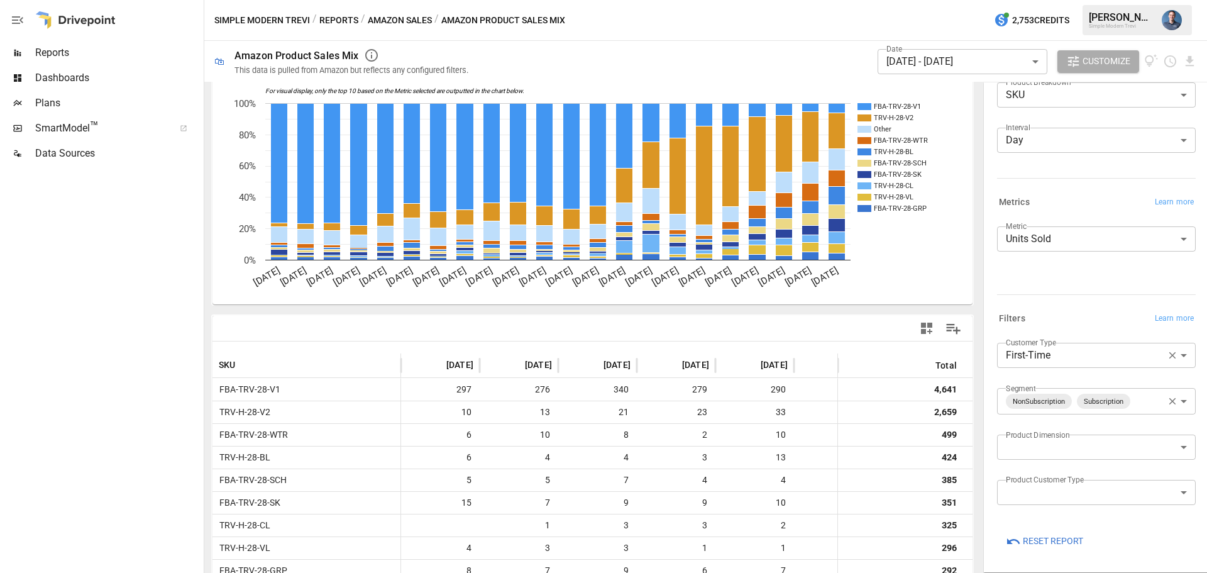
scroll to position [0, 0]
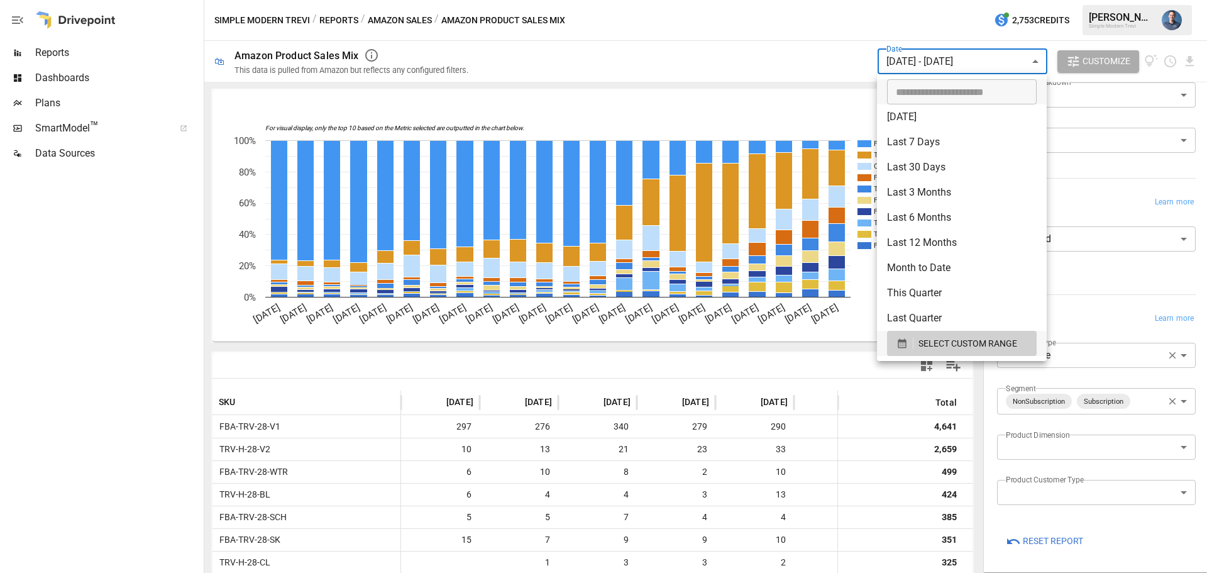
click at [986, 0] on body "Reports Dashboards Plans SmartModel ™ Data Sources Simple Modern Trevi / Report…" at bounding box center [603, 0] width 1207 height 0
click at [952, 344] on span "SELECT CUSTOM RANGE" at bounding box center [967, 344] width 99 height 16
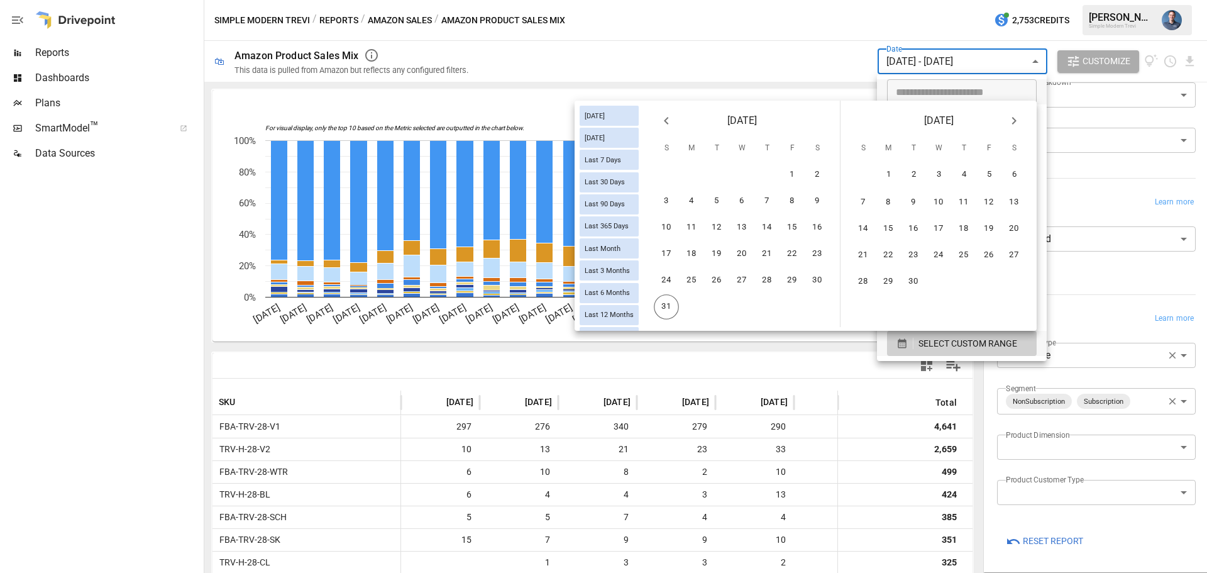
click at [659, 123] on icon "Previous month" at bounding box center [666, 120] width 15 height 15
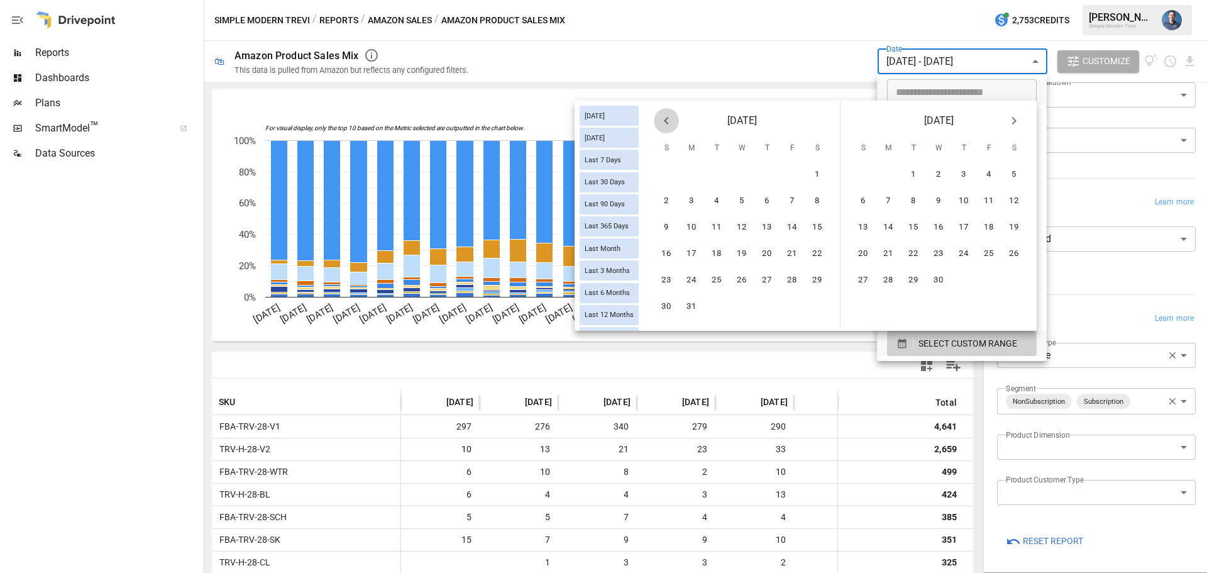
click at [659, 123] on icon "Previous month" at bounding box center [666, 120] width 15 height 15
click at [671, 170] on button "1" at bounding box center [666, 174] width 25 height 25
click at [1017, 121] on icon "Next month" at bounding box center [1013, 120] width 15 height 15
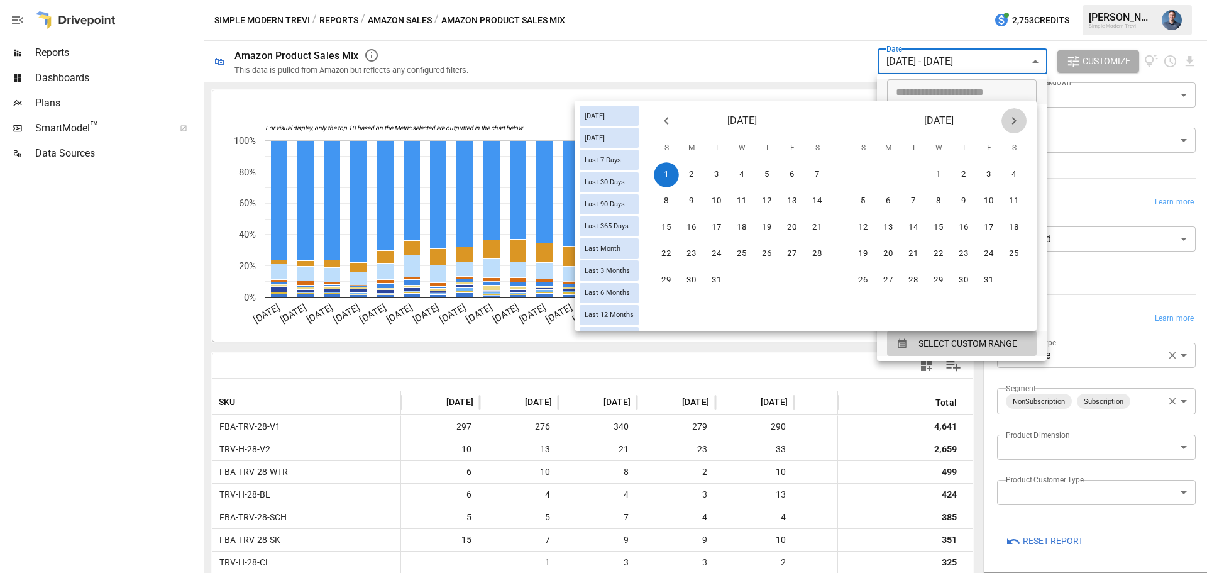
click at [1017, 121] on icon "Next month" at bounding box center [1013, 120] width 15 height 15
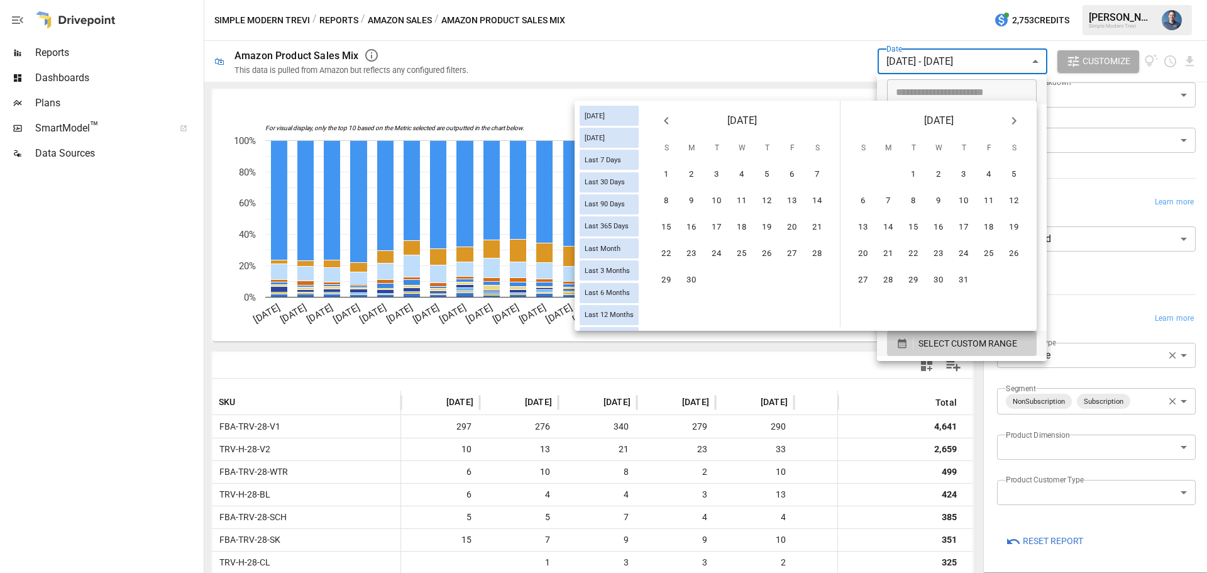
click at [1017, 121] on icon "Next month" at bounding box center [1013, 120] width 15 height 15
click at [869, 310] on button "31" at bounding box center [862, 306] width 25 height 25
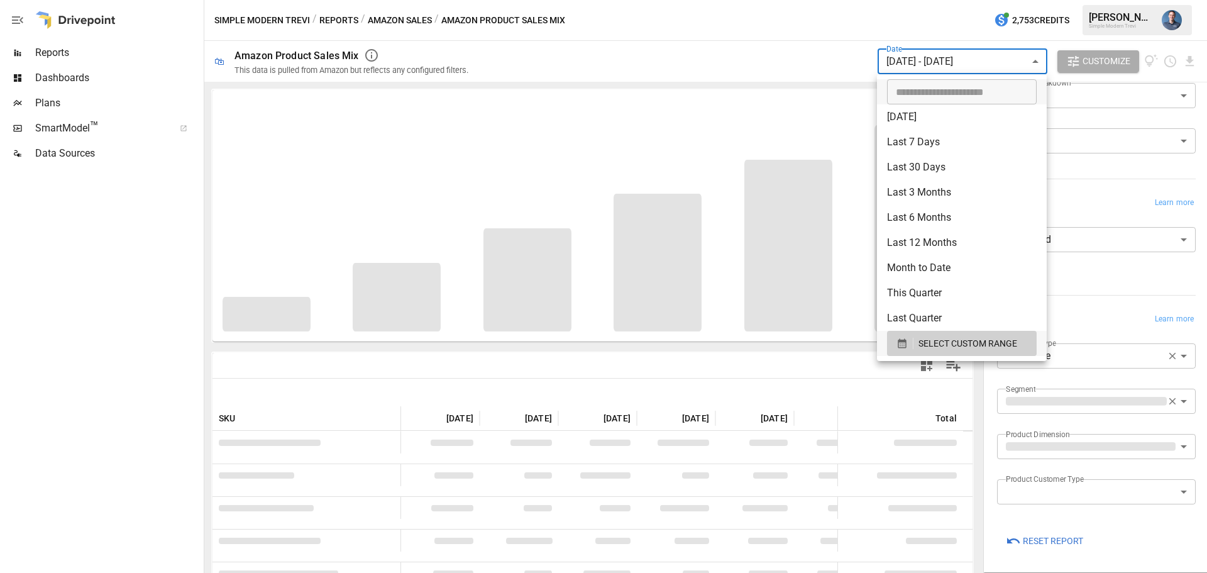
scroll to position [46, 0]
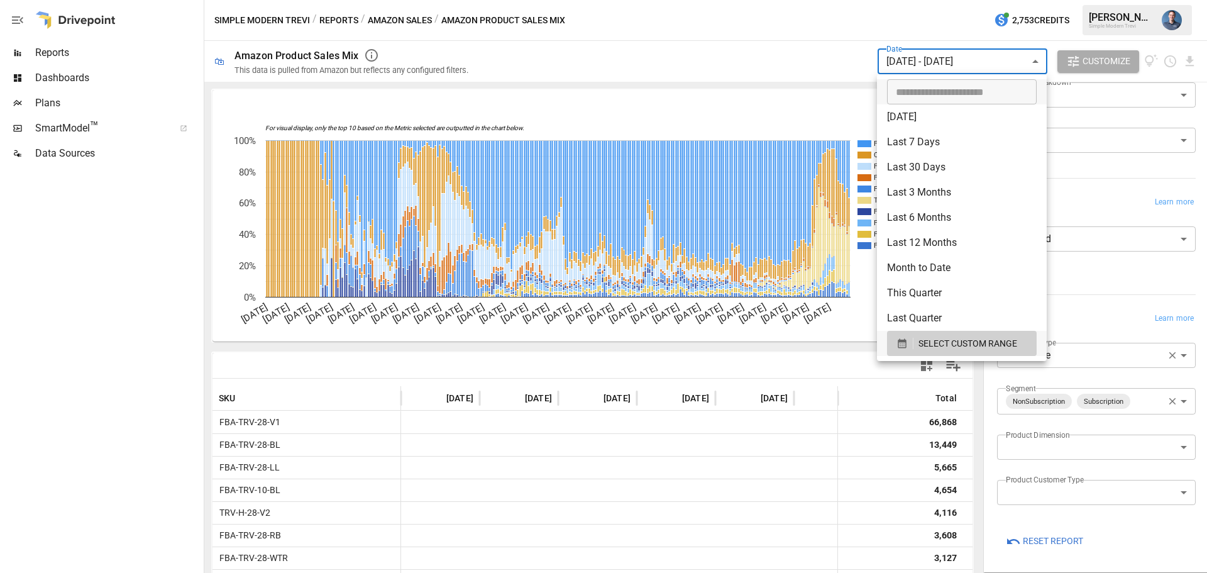
click at [1189, 65] on div at bounding box center [603, 286] width 1207 height 573
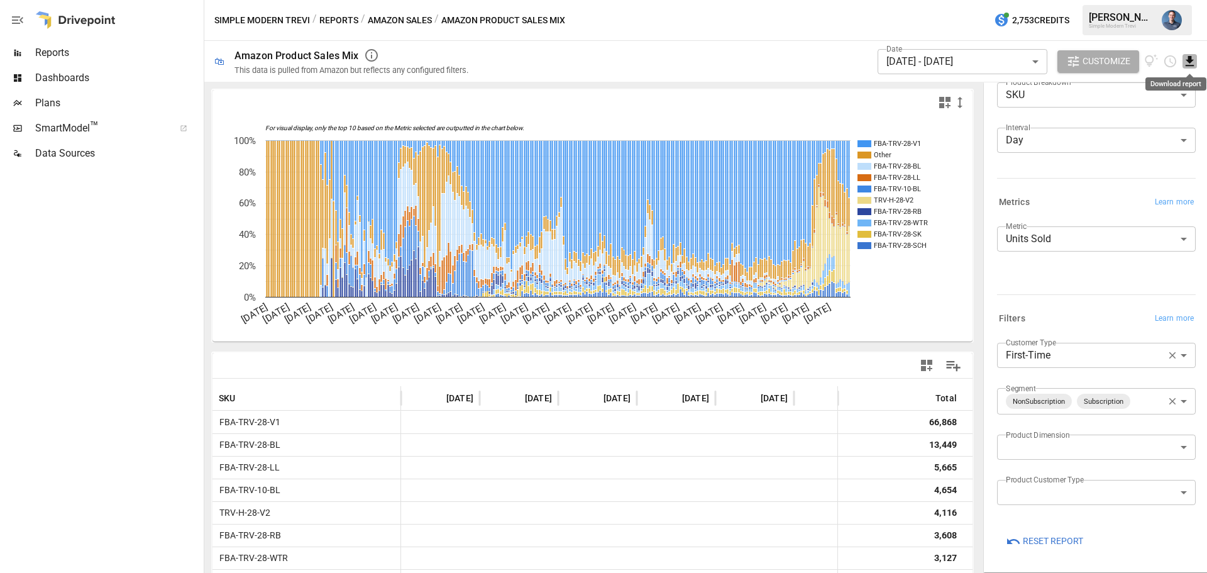
click at [1191, 62] on icon "Download report" at bounding box center [1189, 61] width 8 height 10
click at [1148, 105] on li "Download as CSV" at bounding box center [1147, 111] width 100 height 25
click at [89, 59] on span "Reports" at bounding box center [118, 52] width 166 height 15
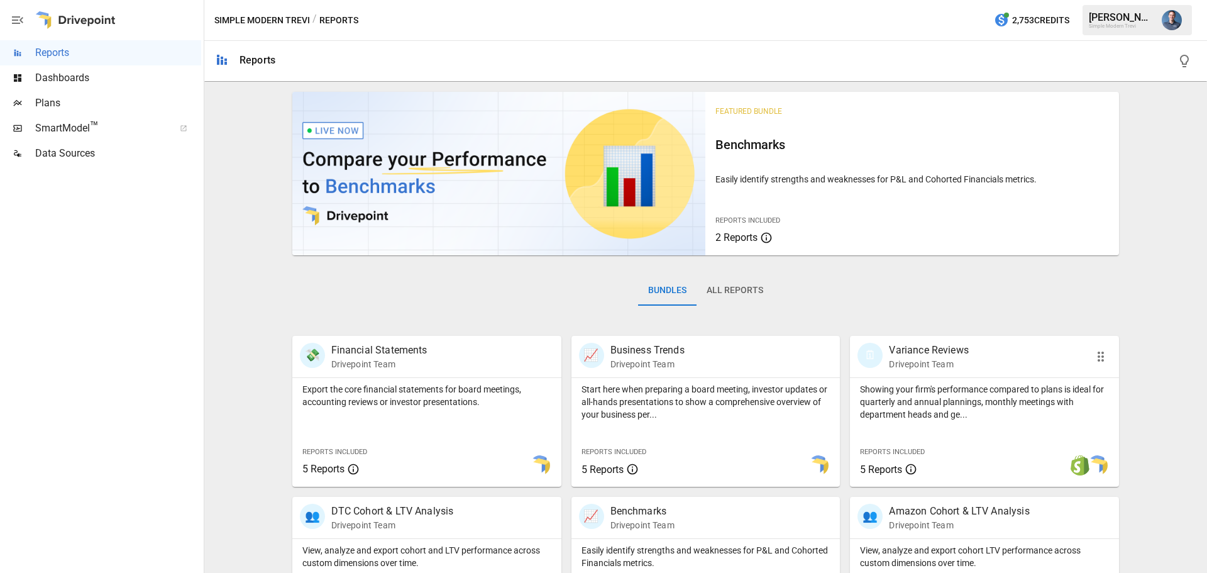
scroll to position [241, 0]
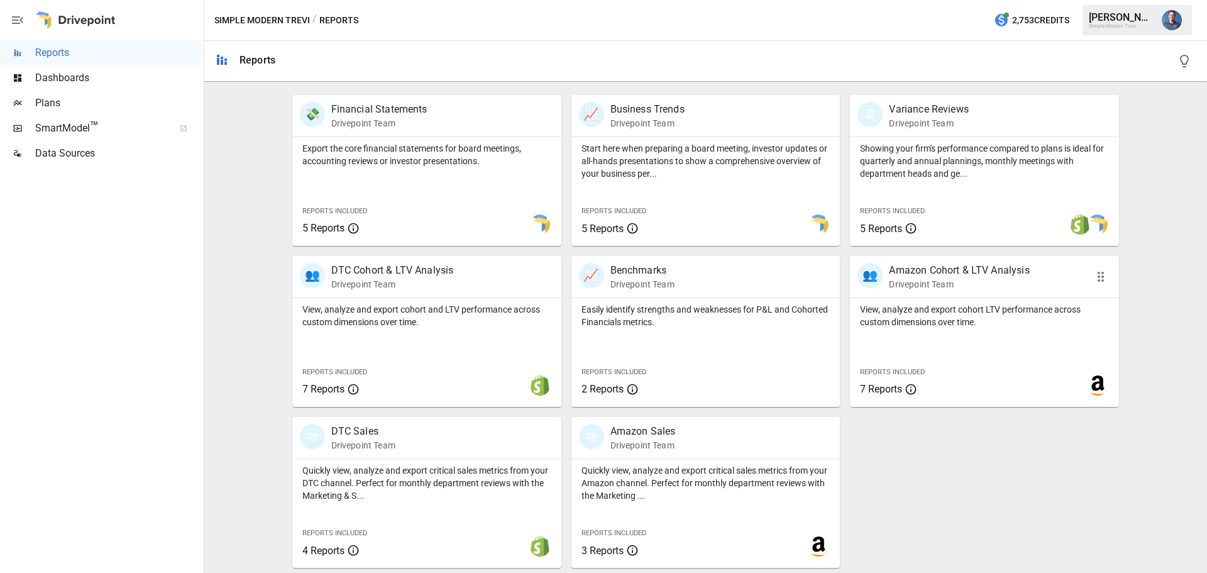
click at [979, 322] on p "View, analyze and export cohort LTV performance across custom dimensions over t…" at bounding box center [984, 315] width 249 height 25
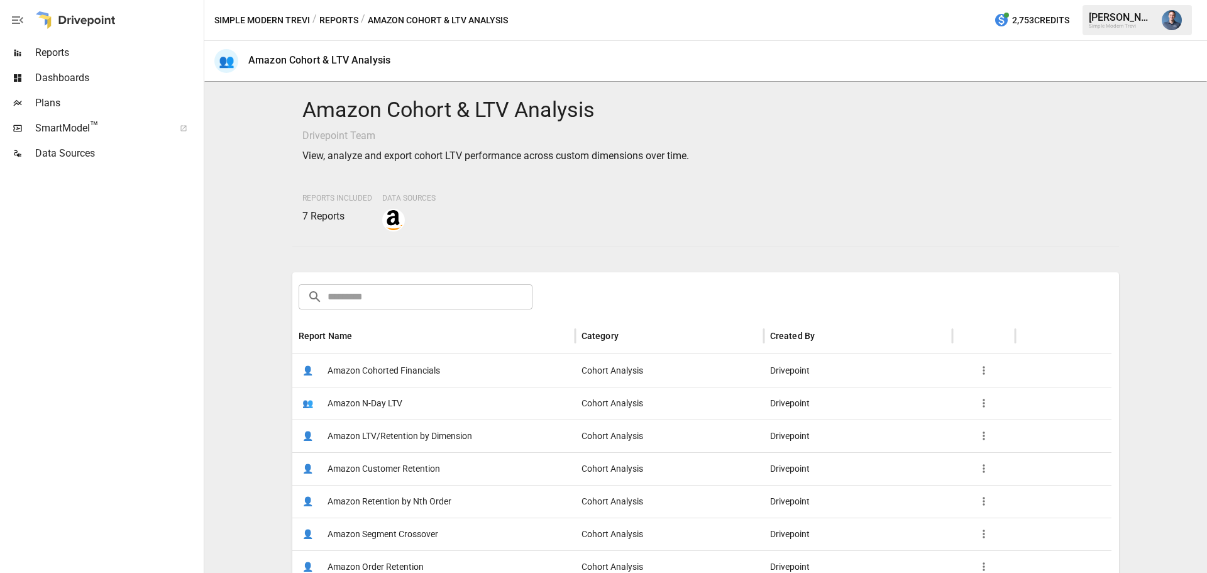
click at [442, 436] on span "Amazon LTV/Retention by Dimension" at bounding box center [399, 436] width 145 height 32
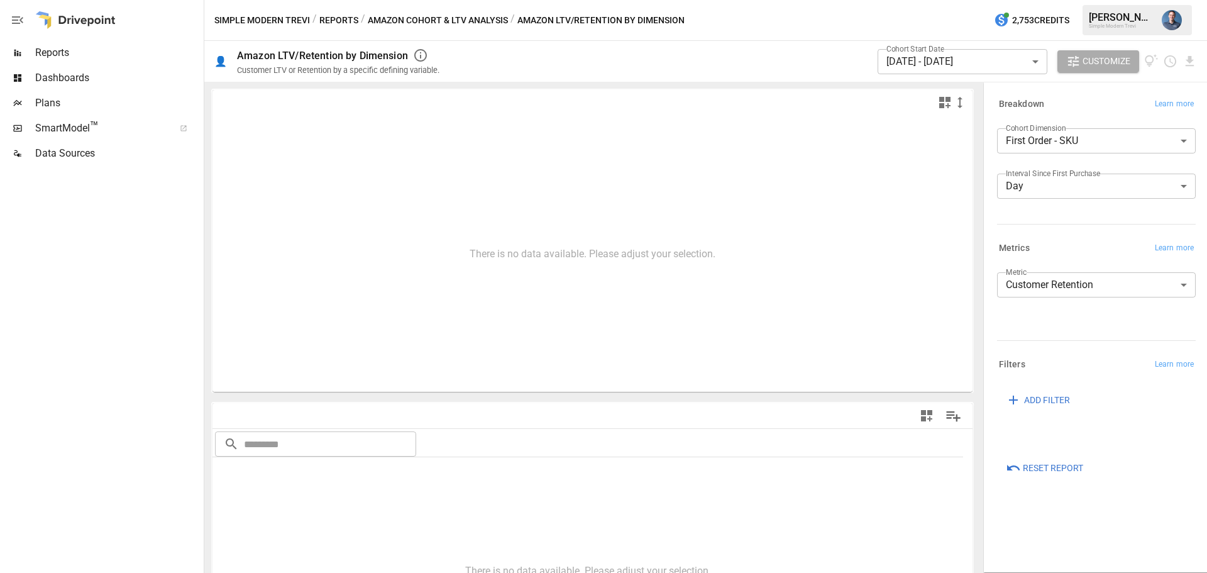
click at [980, 0] on body "**********" at bounding box center [603, 0] width 1207 height 0
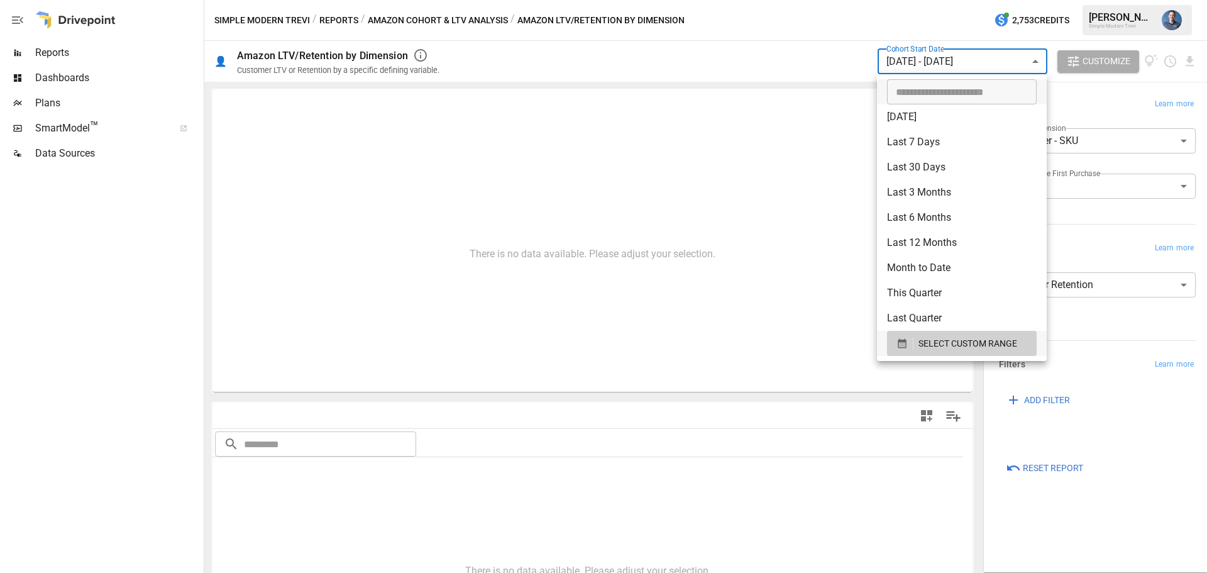
click at [1099, 168] on div at bounding box center [603, 286] width 1207 height 573
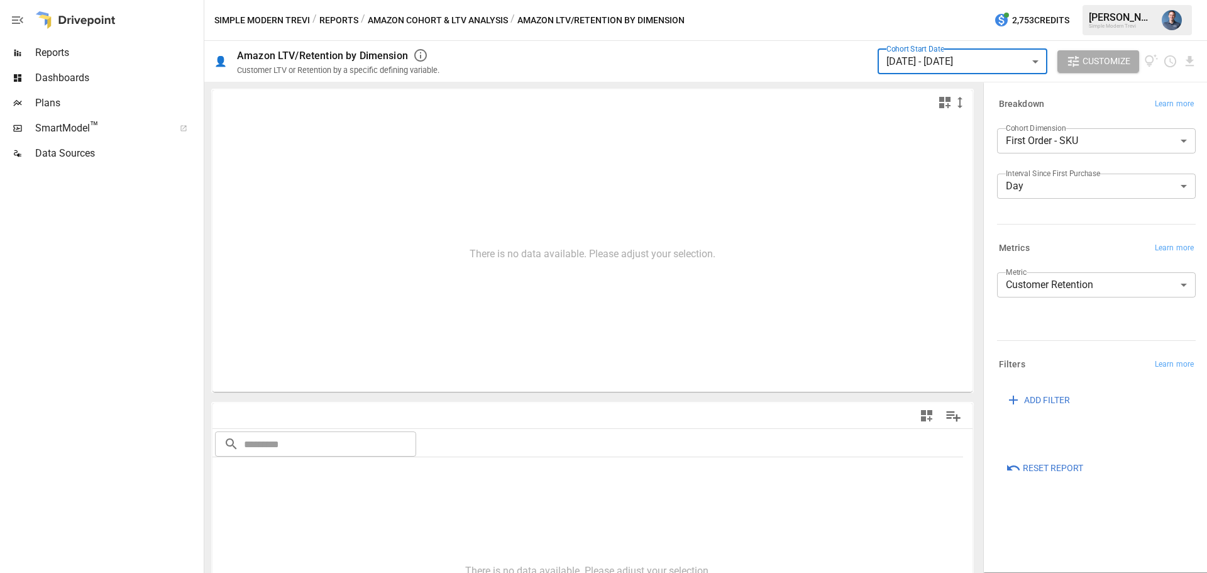
click at [1067, 0] on body "**********" at bounding box center [603, 0] width 1207 height 0
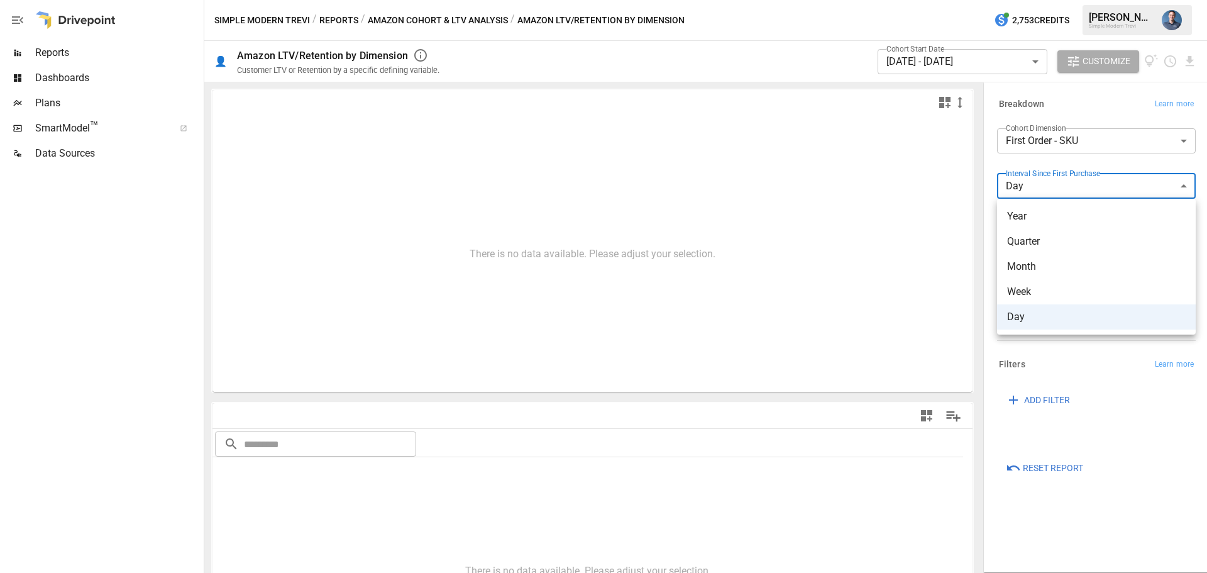
click at [1035, 268] on span "Month" at bounding box center [1096, 266] width 178 height 15
type input "*****"
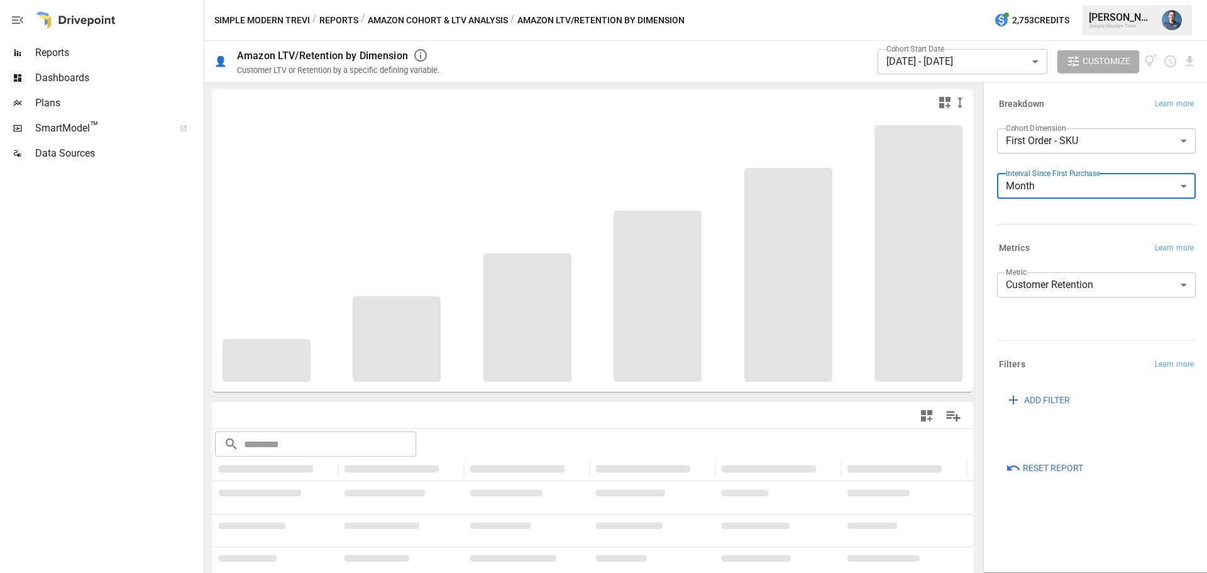
click at [929, 0] on body "**********" at bounding box center [603, 0] width 1207 height 0
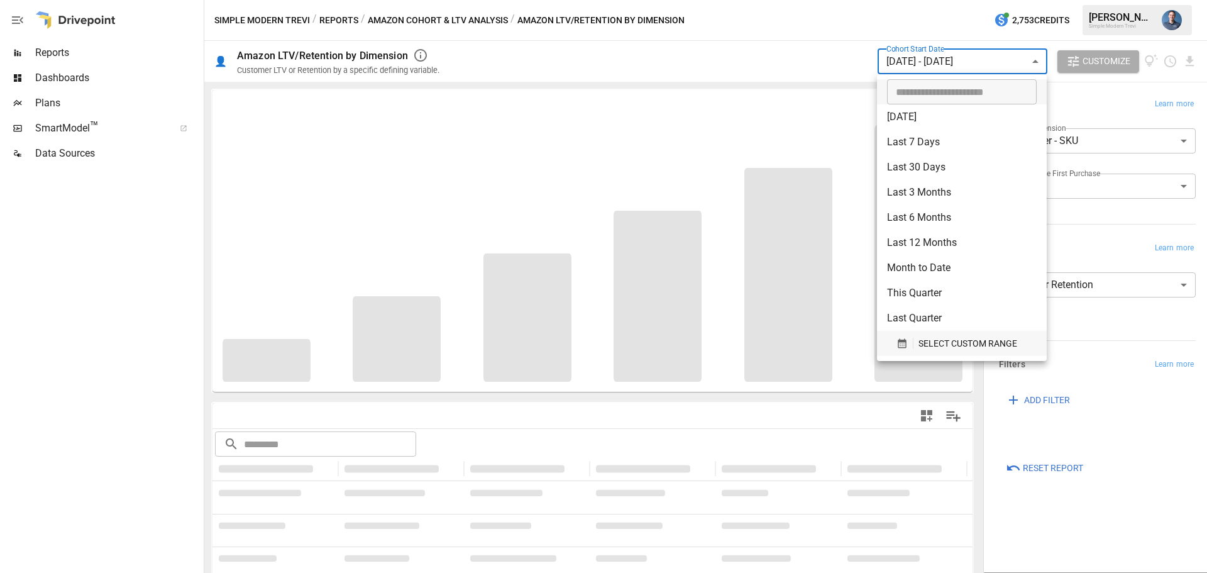
click at [946, 349] on span "SELECT CUSTOM RANGE" at bounding box center [967, 344] width 99 height 16
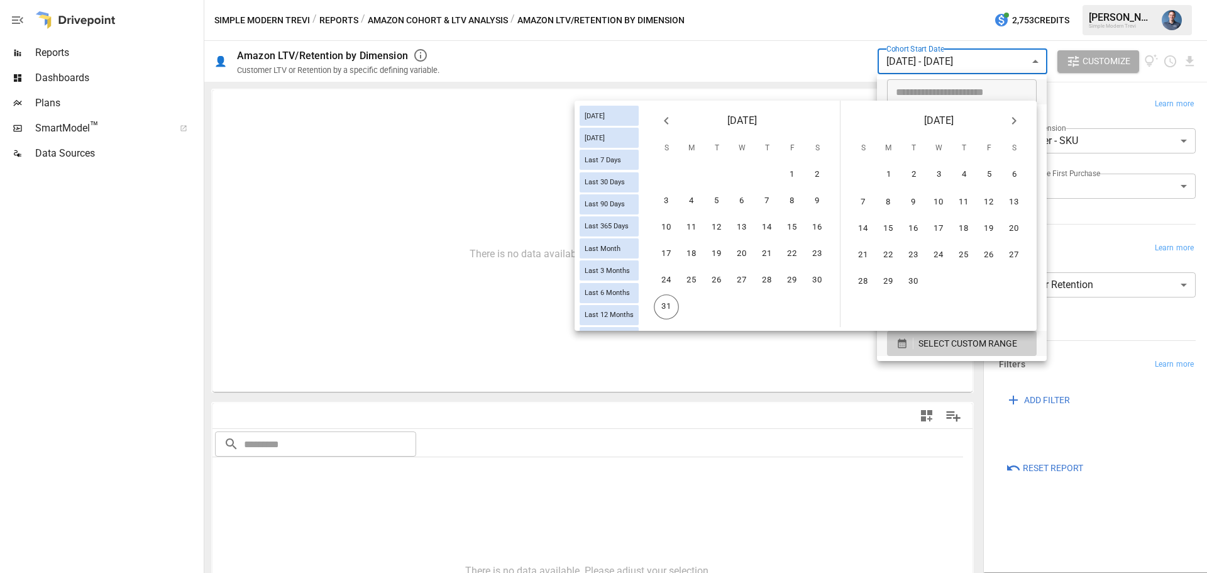
click at [670, 118] on icon "Previous month" at bounding box center [666, 120] width 15 height 15
click at [666, 114] on icon "Previous month" at bounding box center [666, 120] width 15 height 15
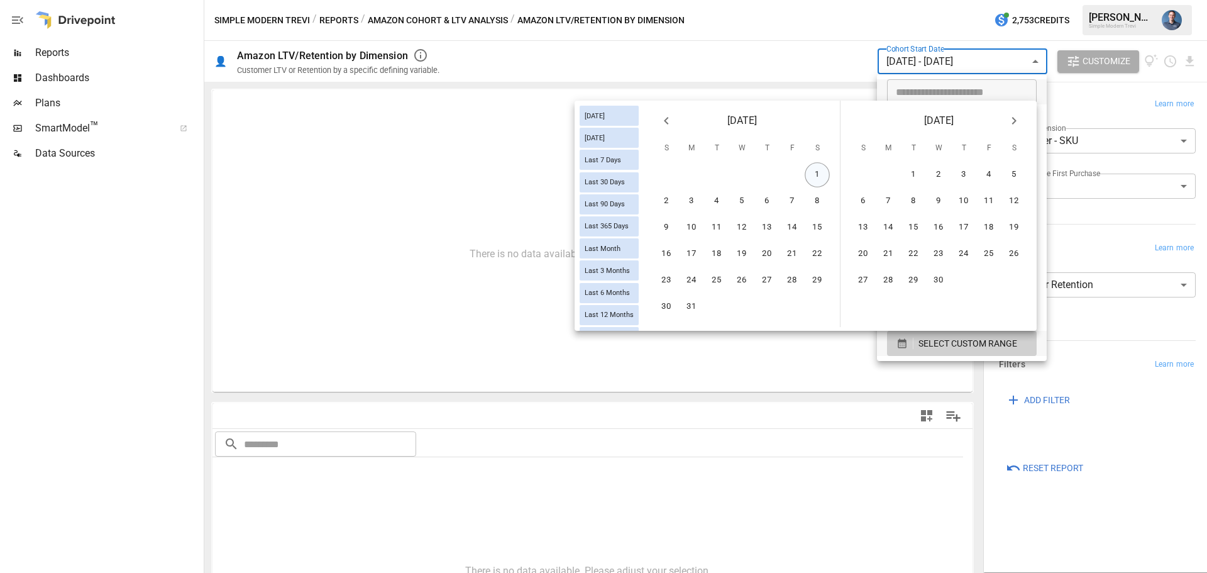
click at [820, 179] on button "1" at bounding box center [816, 174] width 25 height 25
click at [1018, 121] on icon "Next month" at bounding box center [1013, 120] width 15 height 15
click at [693, 273] on button "30" at bounding box center [691, 280] width 25 height 25
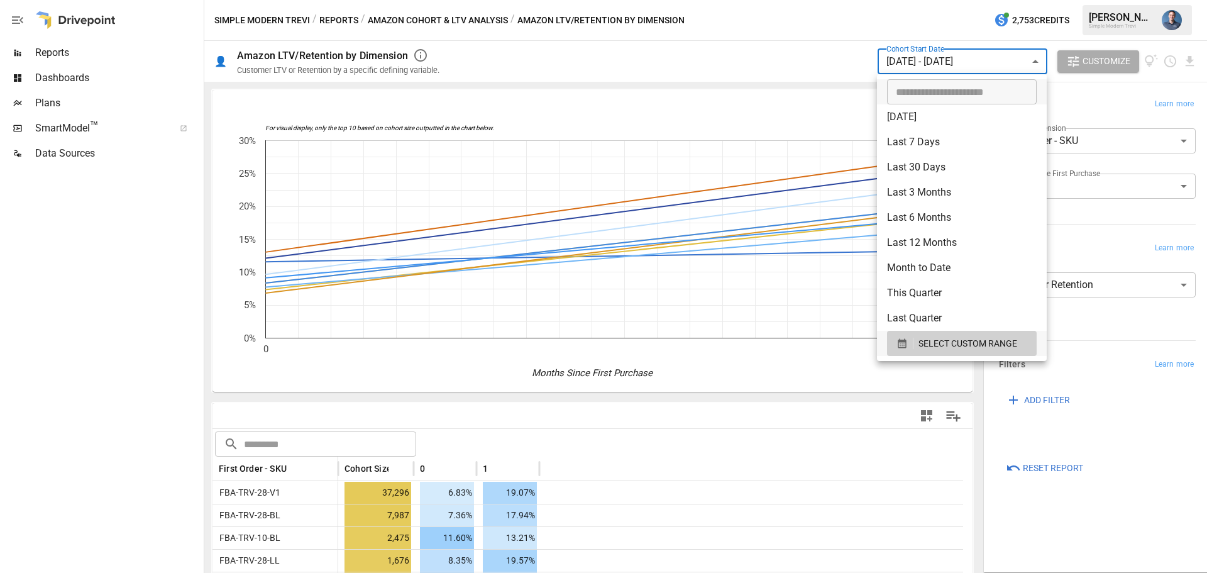
click at [493, 335] on div at bounding box center [603, 286] width 1207 height 573
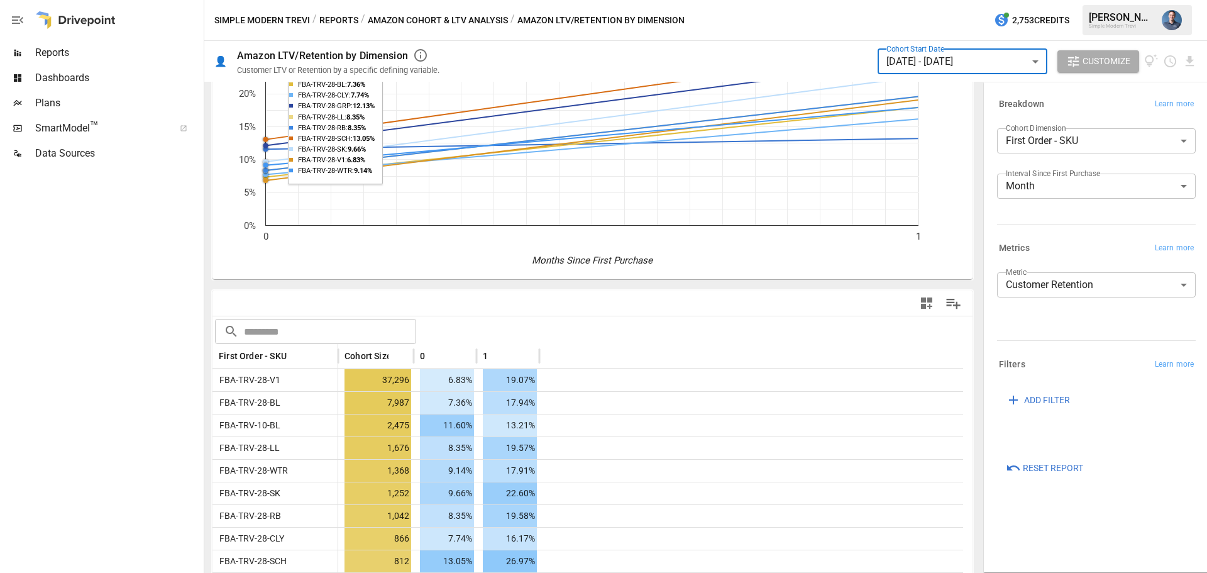
scroll to position [126, 0]
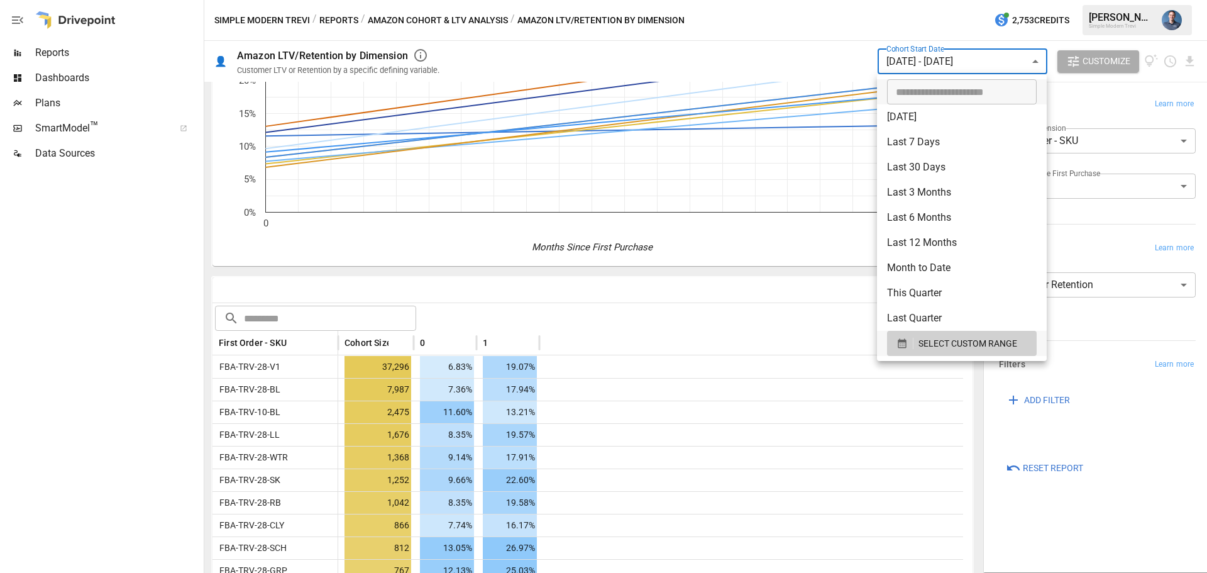
click at [951, 0] on body "Reports Dashboards Plans SmartModel ™ Data Sources Simple Modern Trevi / Report…" at bounding box center [603, 0] width 1207 height 0
click at [951, 341] on span "SELECT CUSTOM RANGE" at bounding box center [967, 344] width 99 height 16
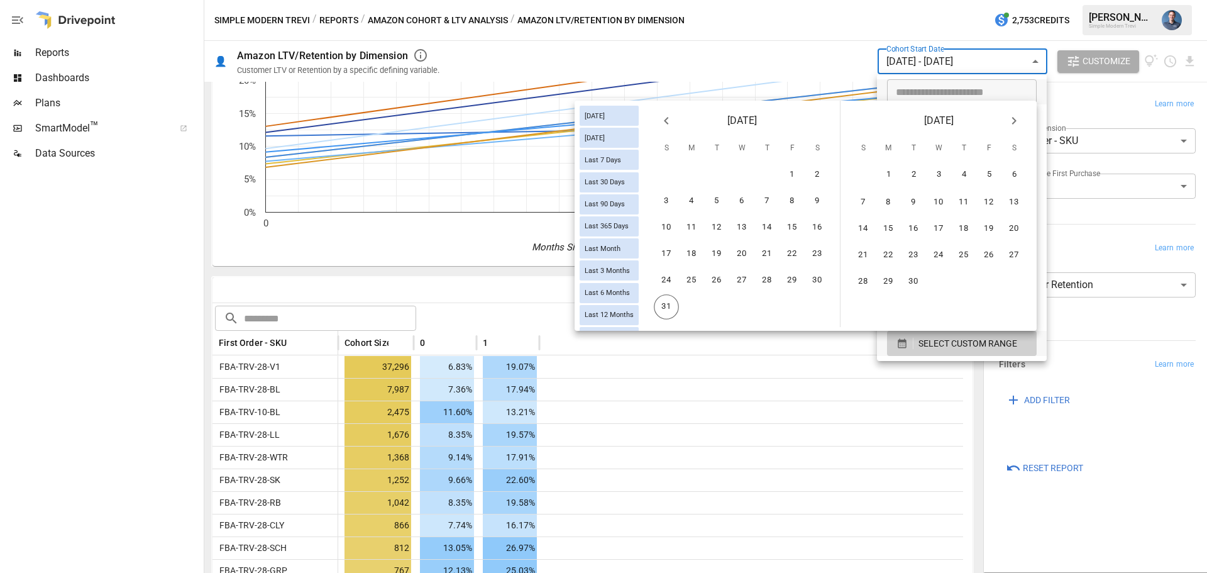
click at [672, 123] on icon "Previous month" at bounding box center [666, 120] width 15 height 15
click at [671, 123] on icon "Previous month" at bounding box center [666, 120] width 15 height 15
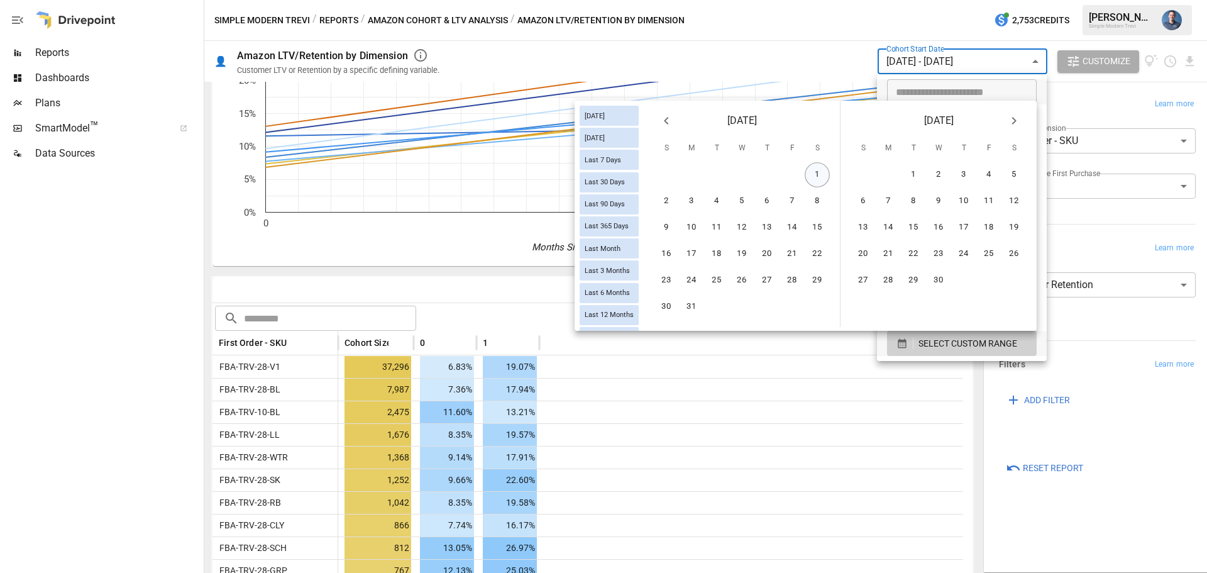
click at [814, 171] on button "1" at bounding box center [816, 174] width 25 height 25
click at [1010, 116] on icon "Next month" at bounding box center [1013, 120] width 15 height 15
click at [782, 256] on button "27" at bounding box center [791, 253] width 25 height 25
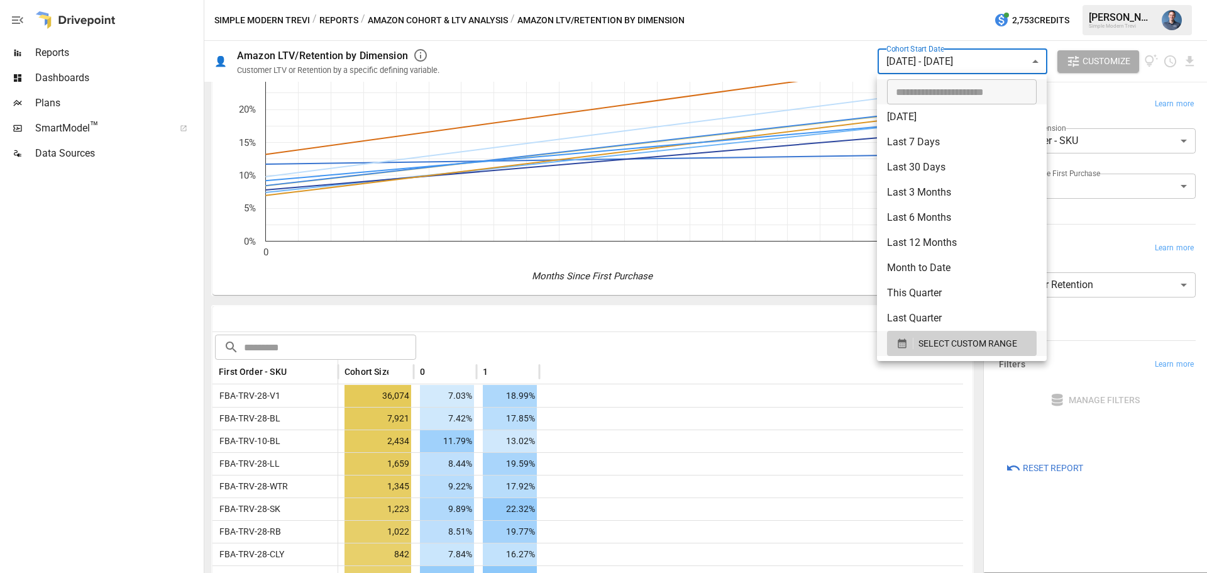
scroll to position [126, 0]
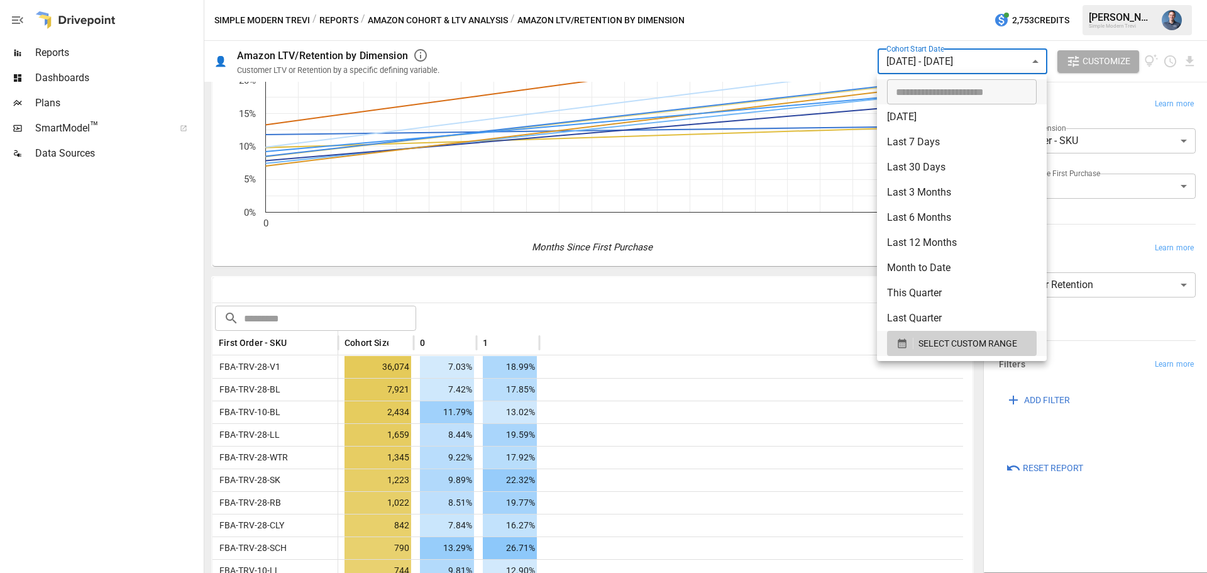
click at [610, 300] on div at bounding box center [603, 286] width 1207 height 573
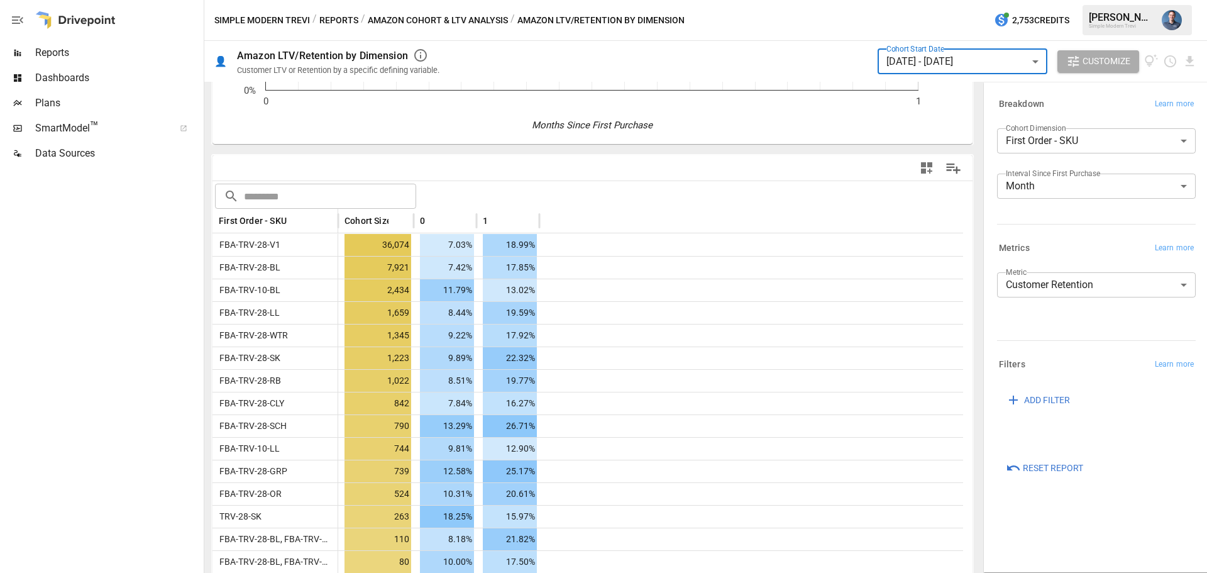
scroll to position [251, 0]
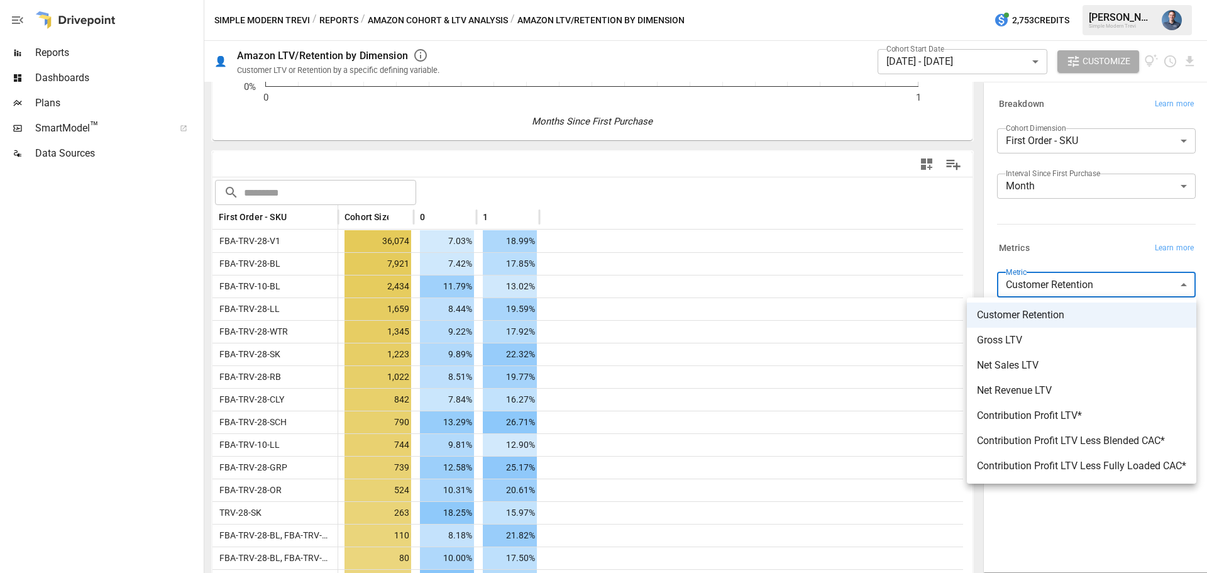
click at [1028, 0] on body "Reports Dashboards Plans SmartModel ™ Data Sources Simple Modern Trevi / Report…" at bounding box center [603, 0] width 1207 height 0
click at [1055, 364] on span "Net Sales LTV" at bounding box center [1081, 365] width 209 height 15
type input "**********"
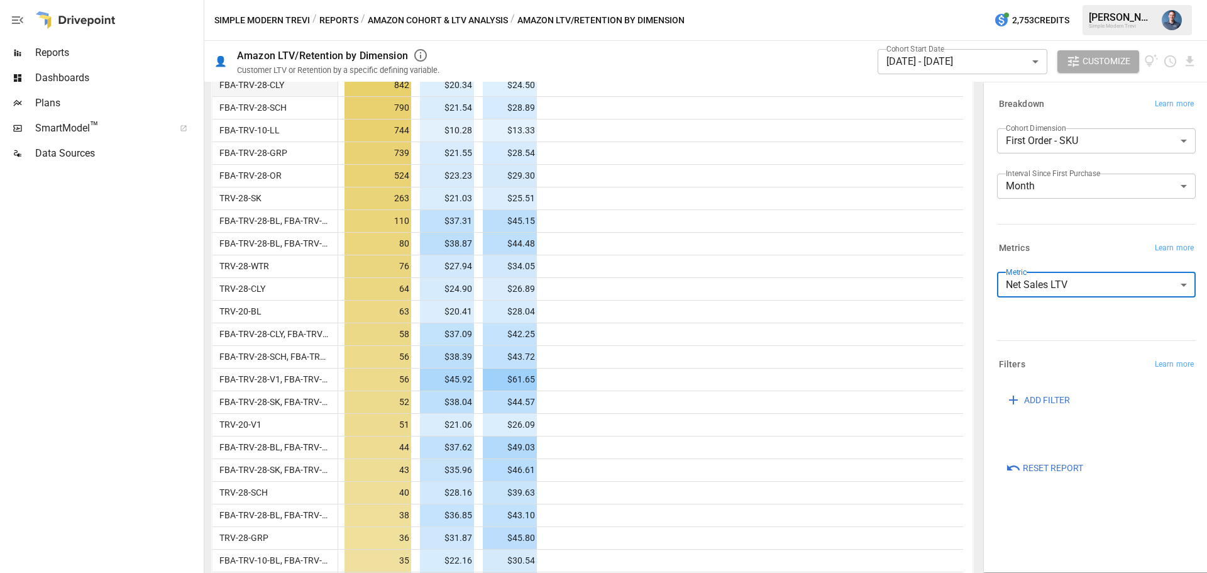
scroll to position [251, 0]
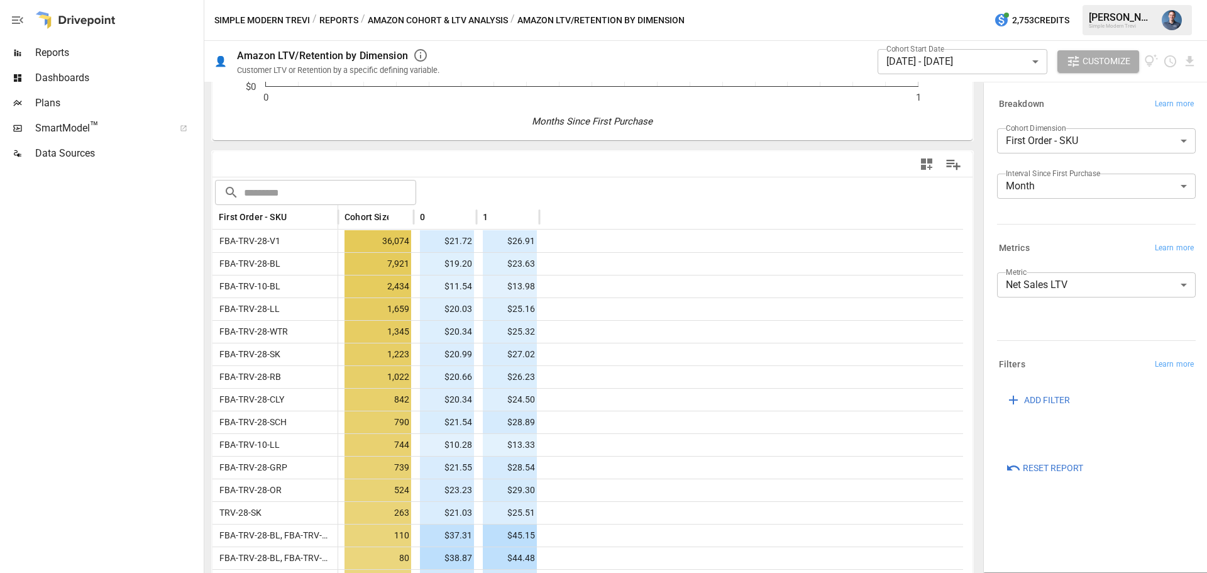
click at [1192, 53] on div "Cohort Start Date [DATE] - [DATE] ****** ​ Customize" at bounding box center [1036, 61] width 319 height 41
click at [1192, 63] on icon "Download report" at bounding box center [1189, 61] width 14 height 14
click at [1137, 119] on li "Download as CSV" at bounding box center [1147, 111] width 100 height 25
